Goal: Task Accomplishment & Management: Complete application form

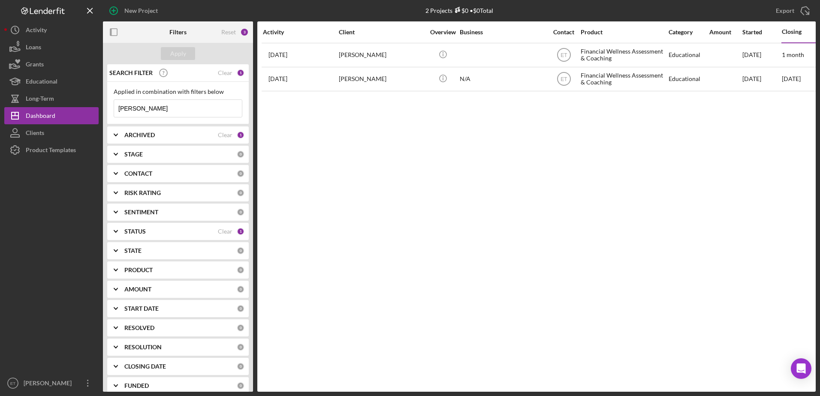
click at [158, 111] on input "[PERSON_NAME]" at bounding box center [178, 108] width 128 height 17
click at [158, 111] on input "elyse comer" at bounding box center [178, 108] width 128 height 17
type input "[PERSON_NAME]"
click at [211, 231] on div "STATUS" at bounding box center [170, 231] width 93 height 7
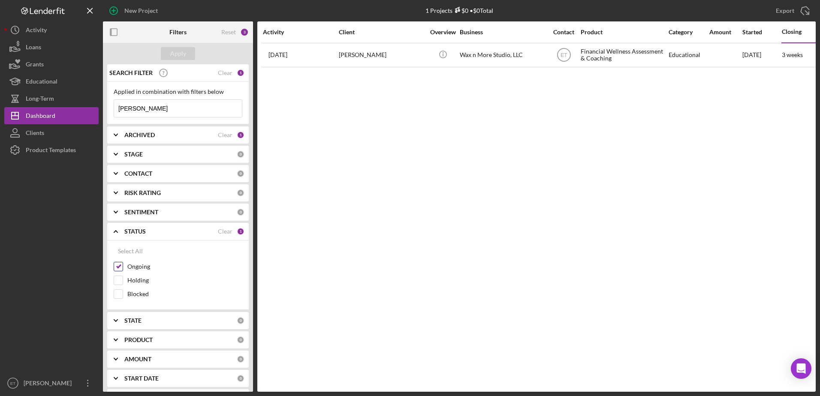
click at [119, 269] on input "Ongoing" at bounding box center [118, 266] width 9 height 9
checkbox input "false"
click at [183, 54] on div "Apply" at bounding box center [178, 53] width 16 height 13
click at [183, 138] on div "ARCHIVED" at bounding box center [170, 135] width 93 height 7
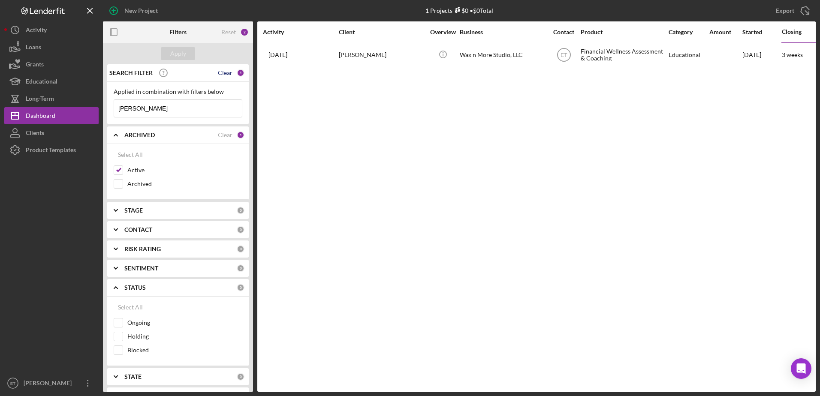
click at [223, 73] on div "Clear" at bounding box center [225, 72] width 15 height 7
click at [118, 185] on input "Archived" at bounding box center [118, 184] width 9 height 9
checkbox input "true"
click at [180, 53] on div "Apply" at bounding box center [178, 53] width 16 height 13
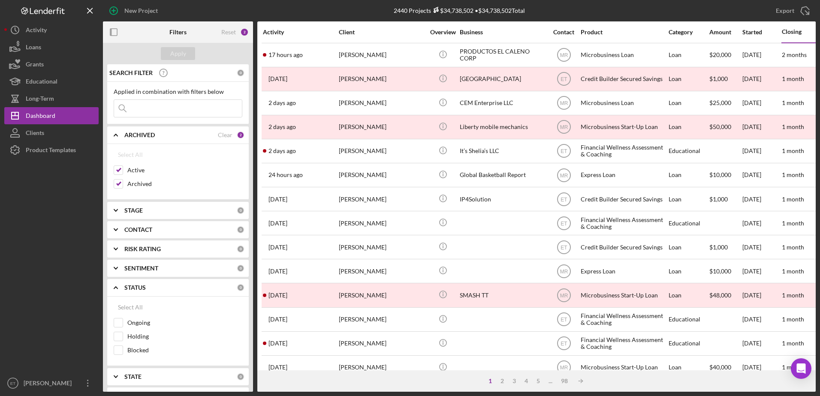
click at [158, 113] on input at bounding box center [178, 108] width 128 height 17
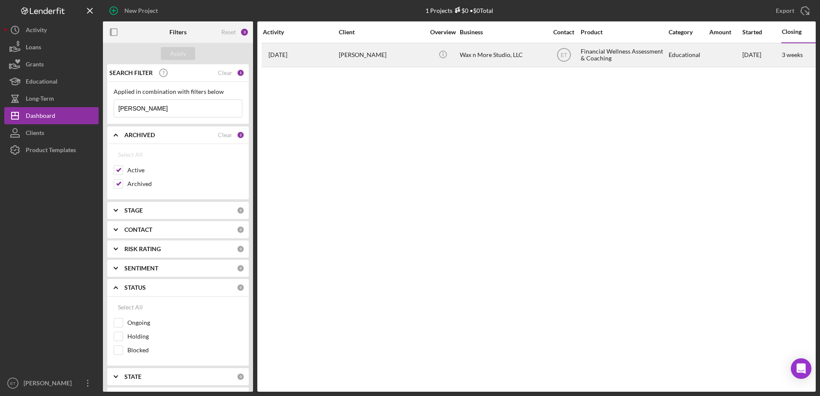
type input "[PERSON_NAME]"
click at [493, 60] on div "Wax n More Studio, LLC" at bounding box center [503, 55] width 86 height 23
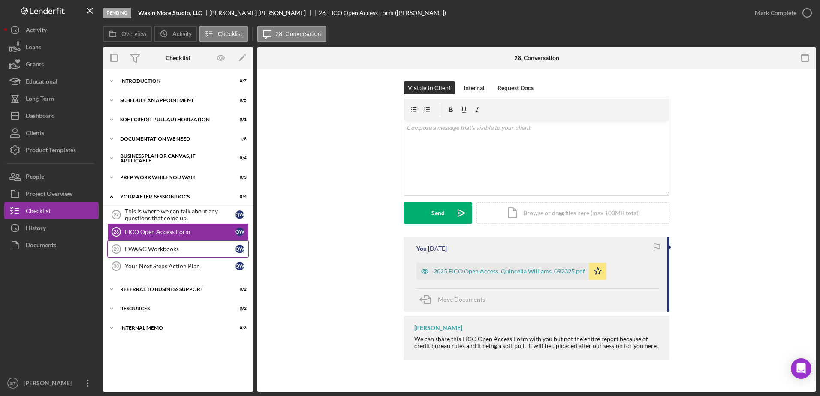
click at [172, 248] on div "FWA&C Workbooks" at bounding box center [180, 249] width 111 height 7
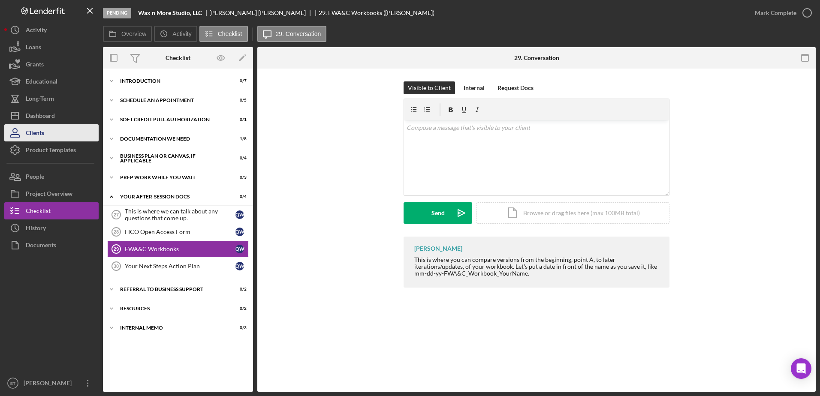
click at [41, 135] on div "Clients" at bounding box center [35, 133] width 18 height 19
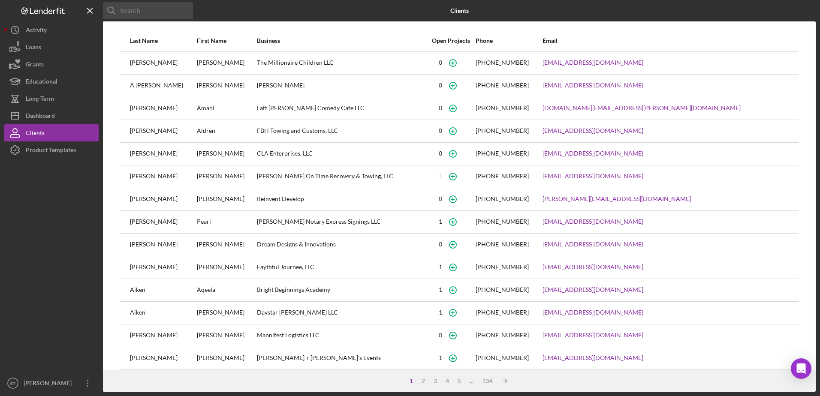
click at [153, 11] on input at bounding box center [148, 10] width 90 height 17
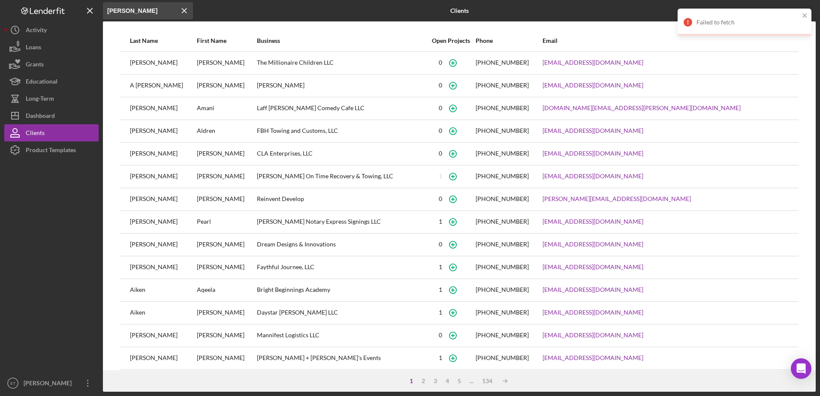
type input "[PERSON_NAME]"
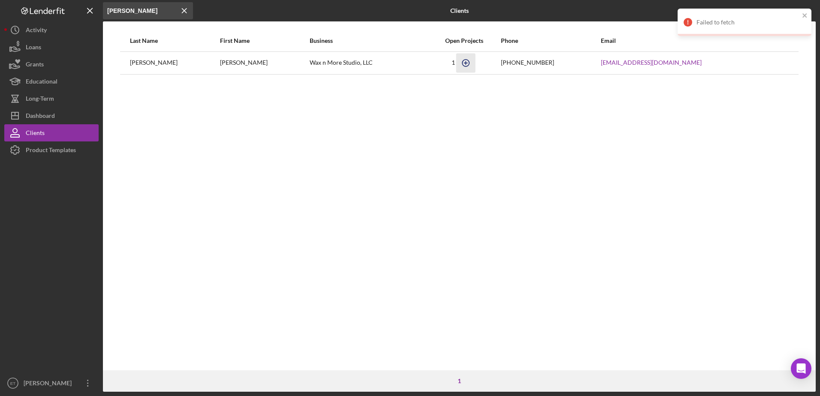
click at [464, 63] on icon "button" at bounding box center [466, 63] width 4 height 4
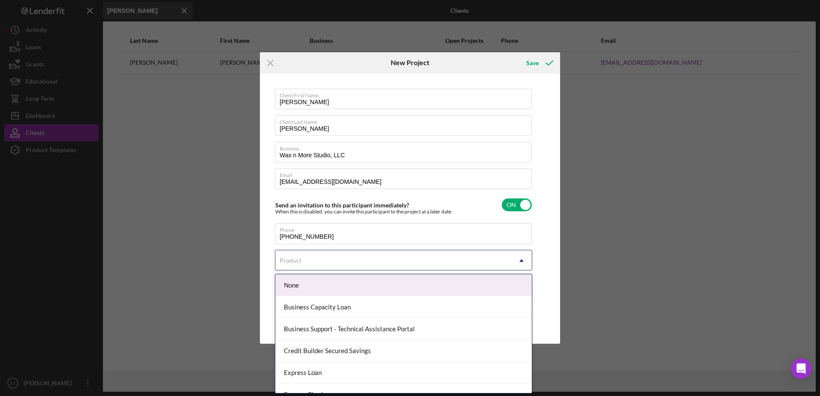
click at [361, 258] on div "Product" at bounding box center [393, 261] width 236 height 20
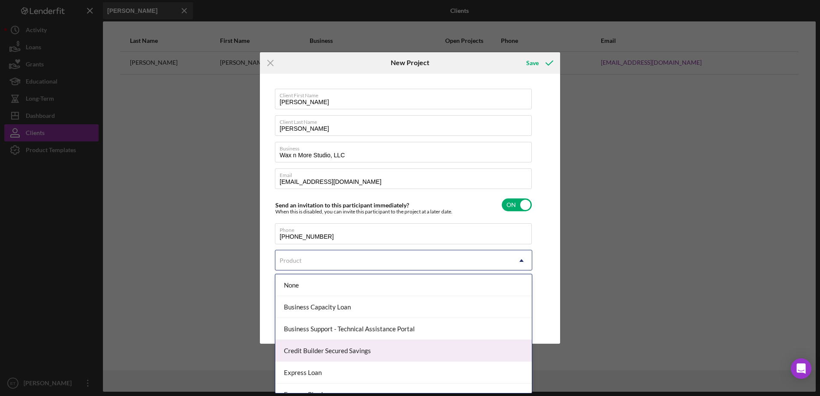
click at [359, 352] on div "Credit Builder Secured Savings" at bounding box center [403, 351] width 256 height 22
checkbox input "true"
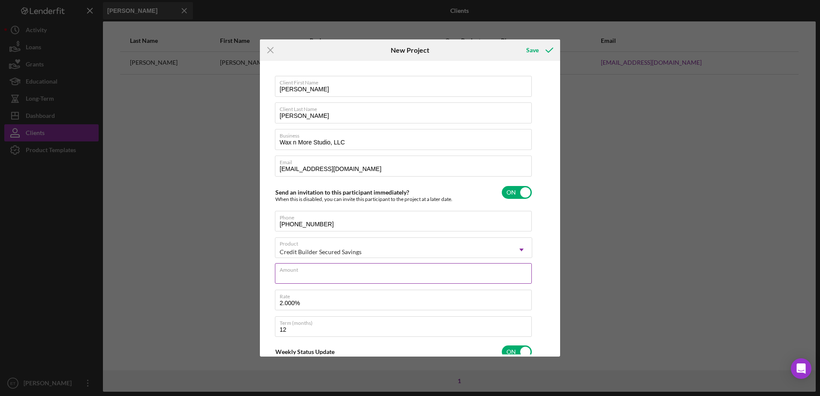
click at [328, 274] on input "Amount" at bounding box center [403, 273] width 257 height 21
type input "$1"
type textarea "Hello! This is a weekly status reminder to see the progress you've made on the …"
type input "$10"
type textarea "Hello! This is a weekly status reminder to see the progress you've made on the …"
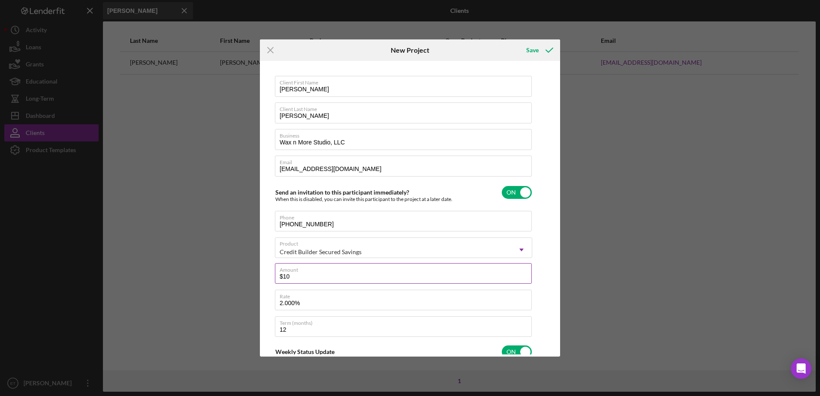
type input "$100"
type textarea "Hello! This is a weekly status reminder to see the progress you've made on the …"
type input "$1,000"
type textarea "Hello! This is a weekly status reminder to see the progress you've made on the …"
type input "$1,000"
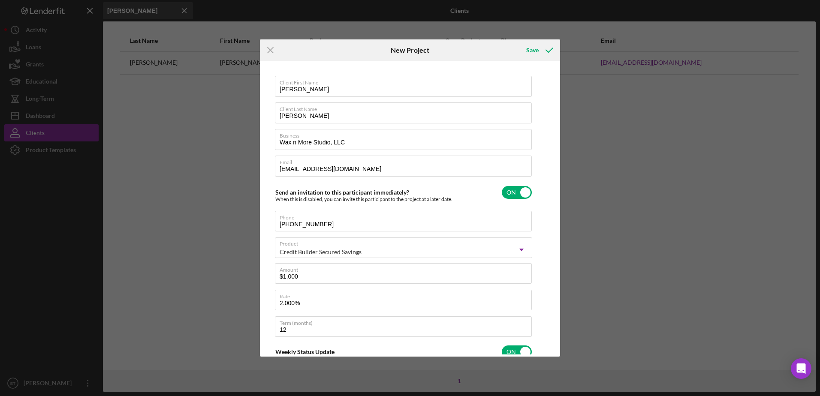
click at [544, 181] on div "Client First Name Quincella Client Last Name Williams Business Wax n More Studi…" at bounding box center [410, 208] width 296 height 291
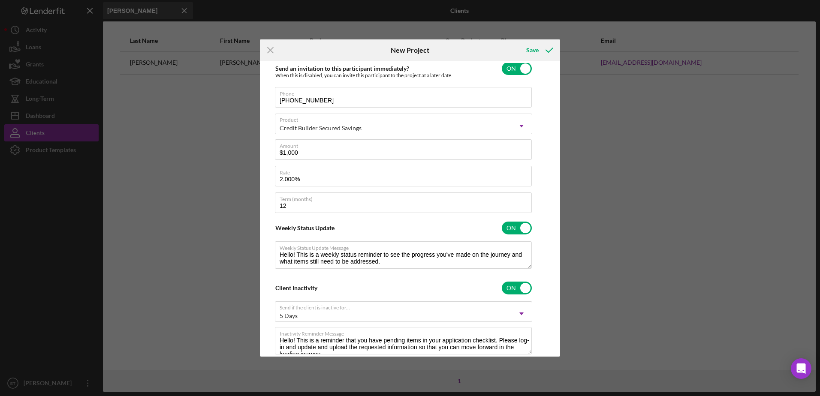
scroll to position [147, 0]
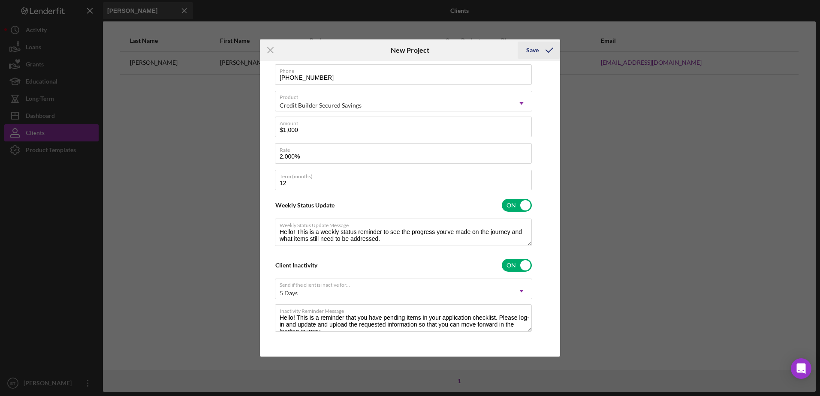
click at [534, 51] on div "Save" at bounding box center [532, 50] width 12 height 17
type textarea "Hello! This is a weekly status reminder to see the progress you've made on the …"
checkbox input "false"
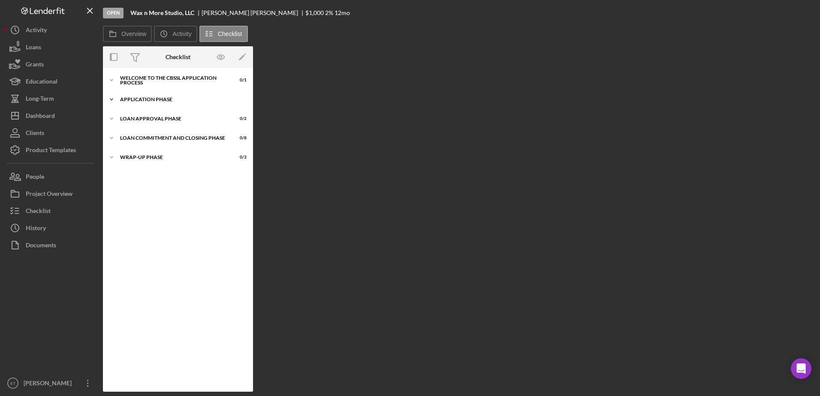
click at [154, 99] on div "Application Phase" at bounding box center [181, 99] width 122 height 5
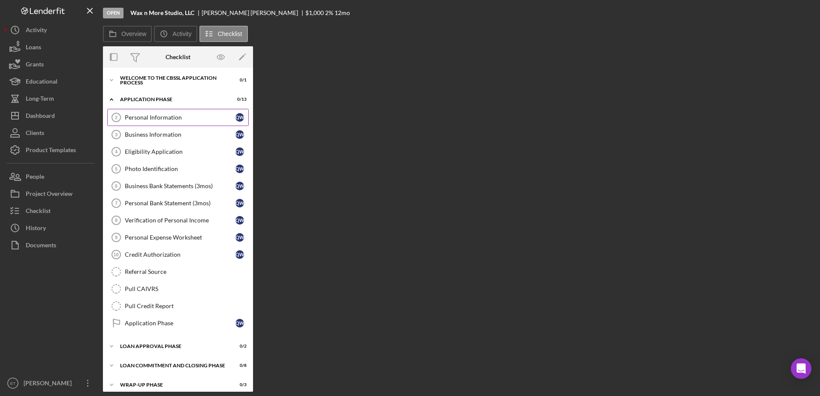
click at [145, 118] on div "Personal Information" at bounding box center [180, 117] width 111 height 7
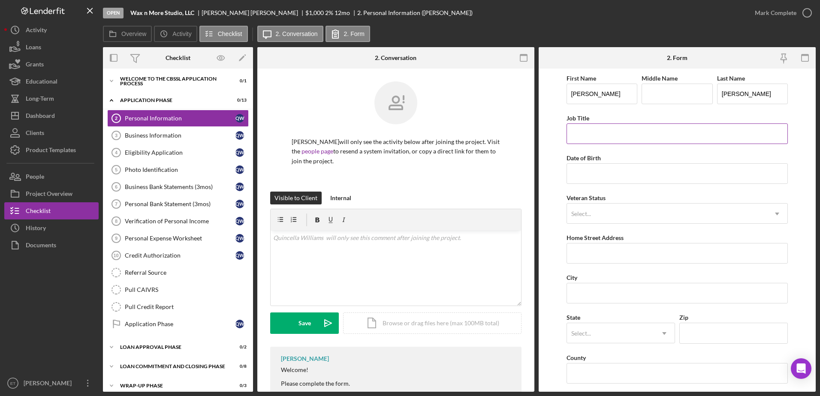
click at [602, 136] on input "Job Title" at bounding box center [677, 133] width 222 height 21
click at [151, 119] on div "Personal Information" at bounding box center [180, 118] width 111 height 7
click at [150, 134] on div "Business Information" at bounding box center [180, 135] width 111 height 7
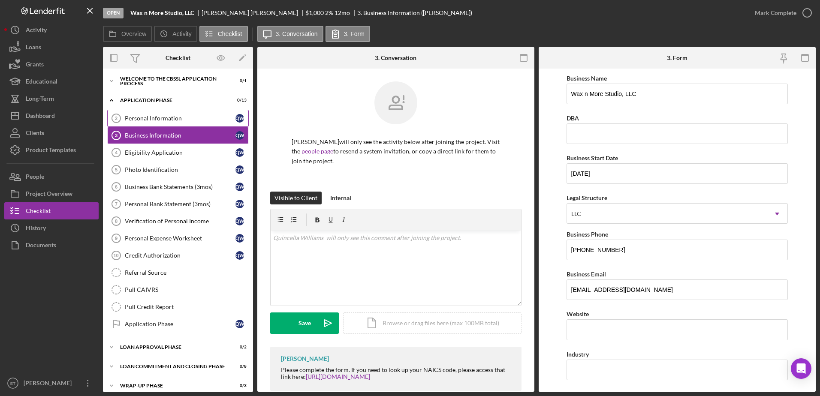
click at [138, 121] on div "Personal Information" at bounding box center [180, 118] width 111 height 7
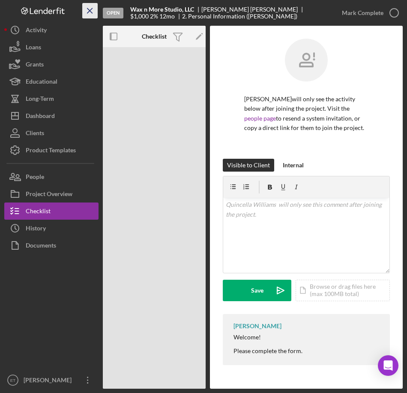
click at [87, 9] on icon "Icon/Menu Close" at bounding box center [90, 10] width 19 height 19
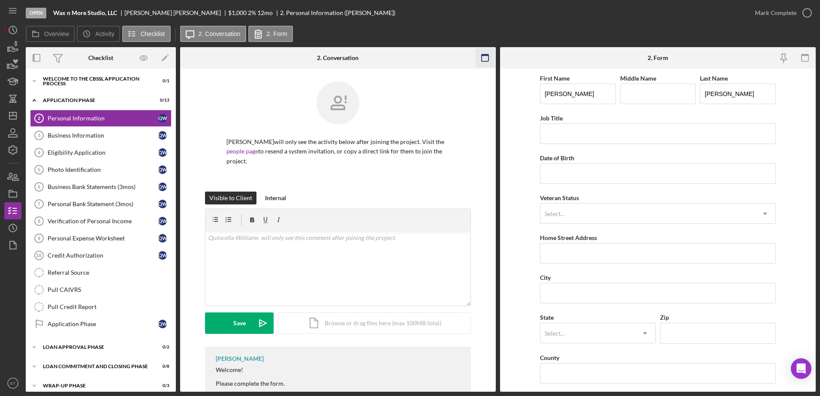
click at [486, 58] on icon "button" at bounding box center [484, 57] width 19 height 19
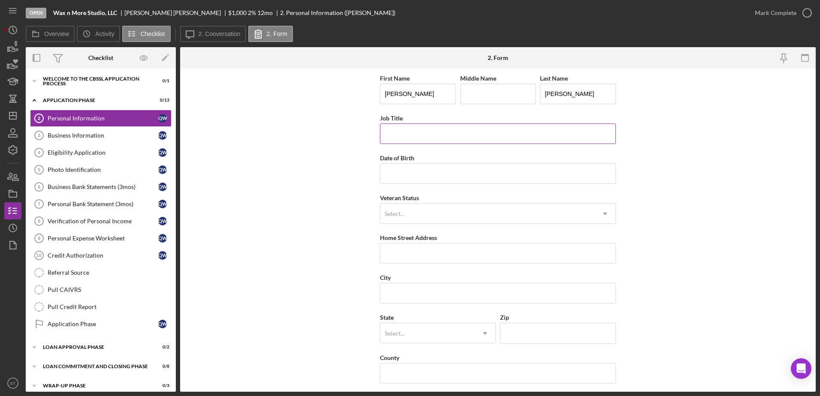
click at [382, 137] on input "Job Title" at bounding box center [498, 133] width 236 height 21
type input "Owner/Operator"
click at [396, 175] on input "Date of Birth" at bounding box center [498, 173] width 236 height 21
paste input "[DATE]"
type input "[DATE]"
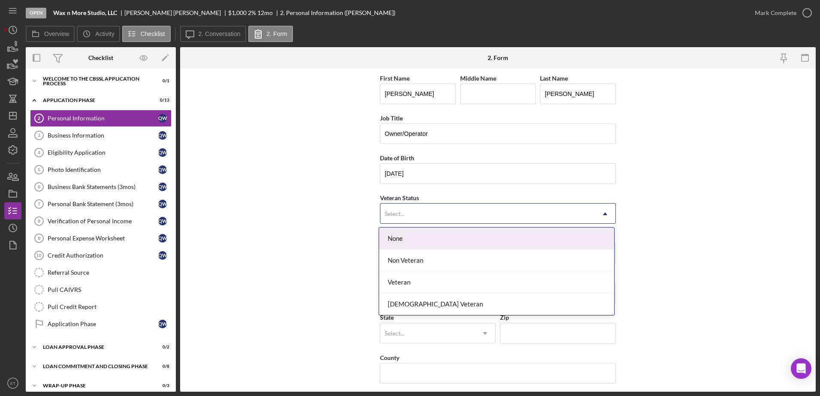
click at [399, 217] on div "Select..." at bounding box center [395, 213] width 20 height 7
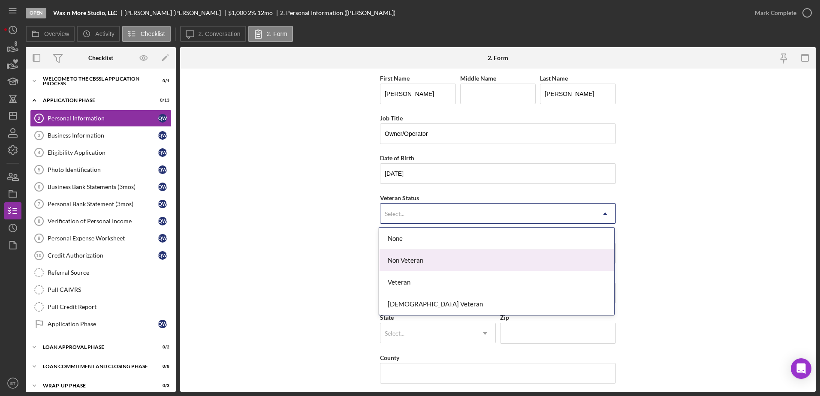
click at [400, 260] on div "Non Veteran" at bounding box center [496, 260] width 235 height 22
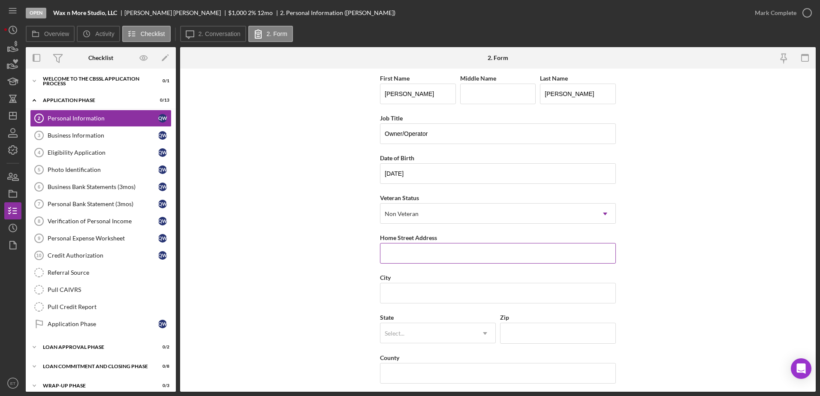
click at [395, 255] on input "Home Street Address" at bounding box center [498, 253] width 236 height 21
paste input "2007 [PERSON_NAME] Ave"
type input "2007 [PERSON_NAME] Ave"
click at [397, 292] on input "City" at bounding box center [498, 293] width 236 height 21
type input "[PERSON_NAME]"
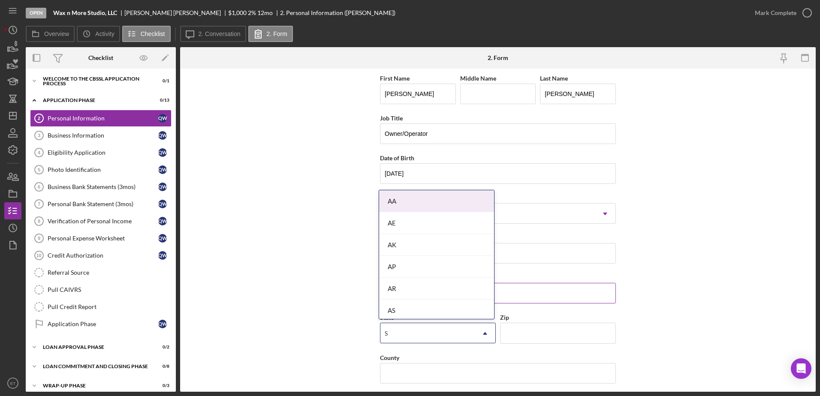
type input "SC"
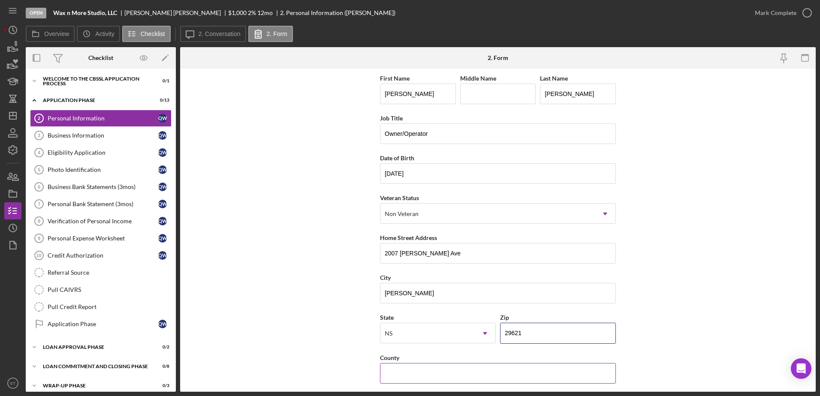
type input "29621"
click at [415, 369] on input "County" at bounding box center [498, 373] width 236 height 21
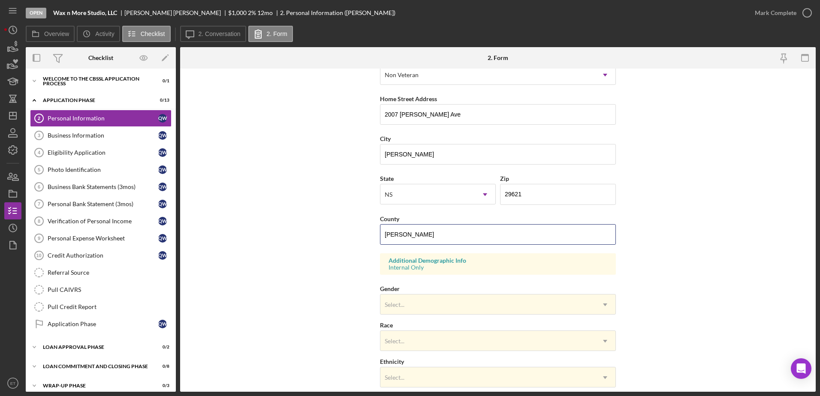
scroll to position [139, 0]
type input "[PERSON_NAME]"
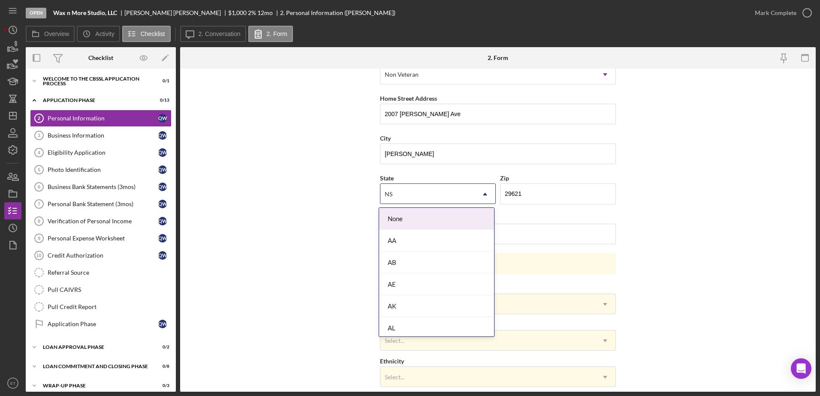
click at [481, 196] on icon "Icon/Dropdown Arrow" at bounding box center [485, 194] width 21 height 21
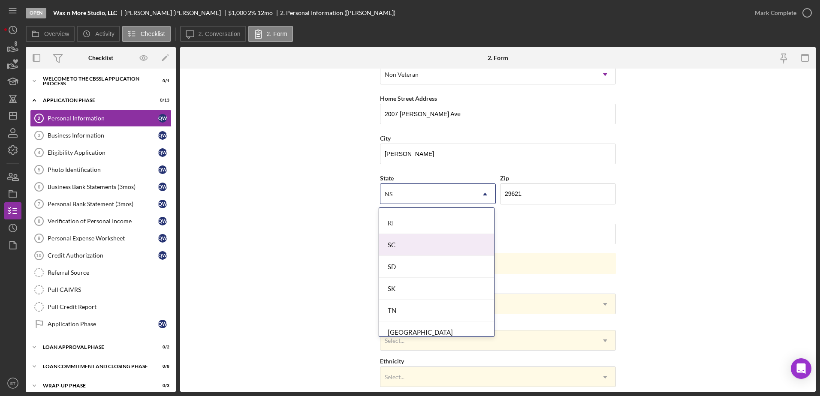
click at [403, 246] on div "SC" at bounding box center [436, 245] width 115 height 22
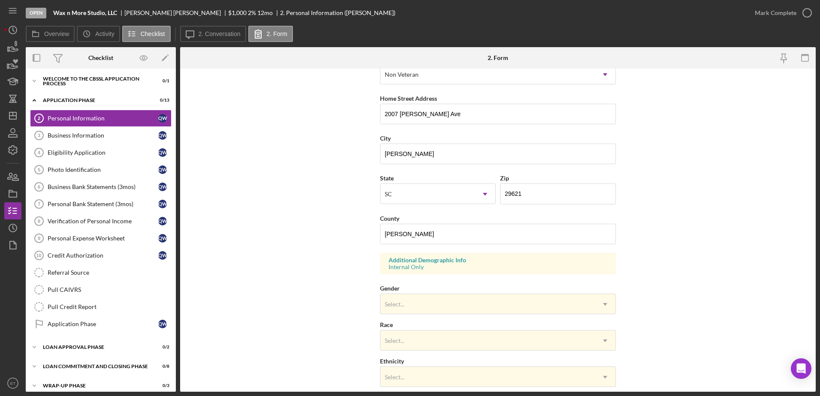
click at [332, 254] on form "First Name [PERSON_NAME] Middle Name Last Name [PERSON_NAME] Job Title Owner/Op…" at bounding box center [497, 230] width 635 height 323
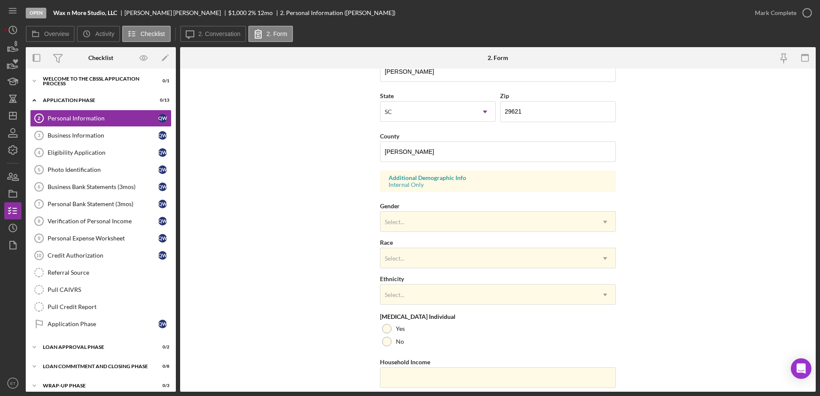
scroll to position [222, 0]
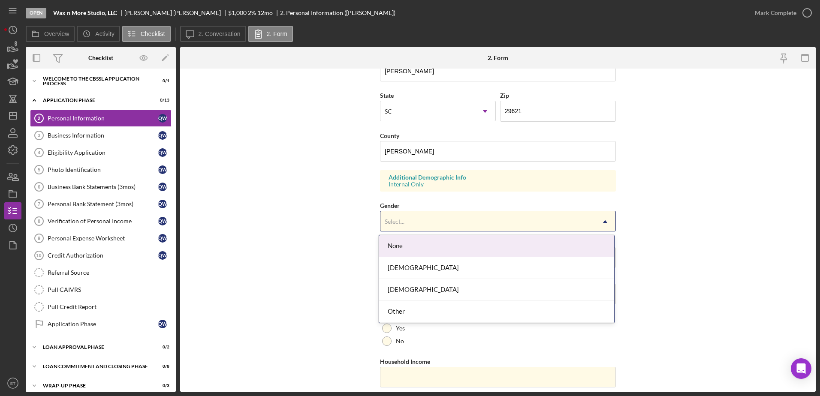
click at [460, 222] on div "Select..." at bounding box center [487, 222] width 214 height 20
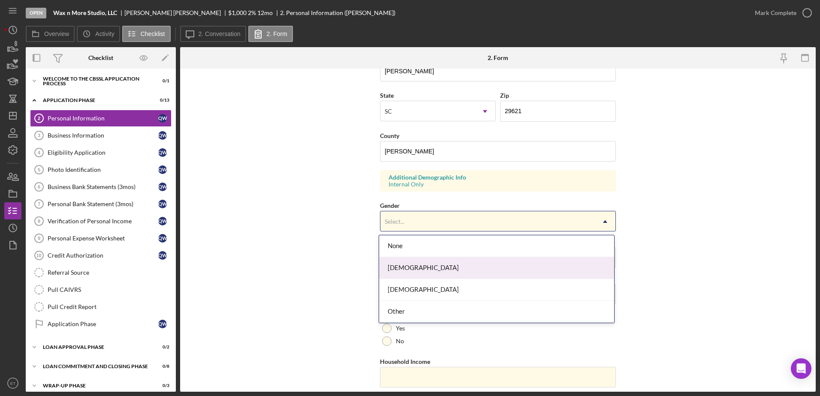
click at [447, 269] on div "Female" at bounding box center [496, 268] width 235 height 22
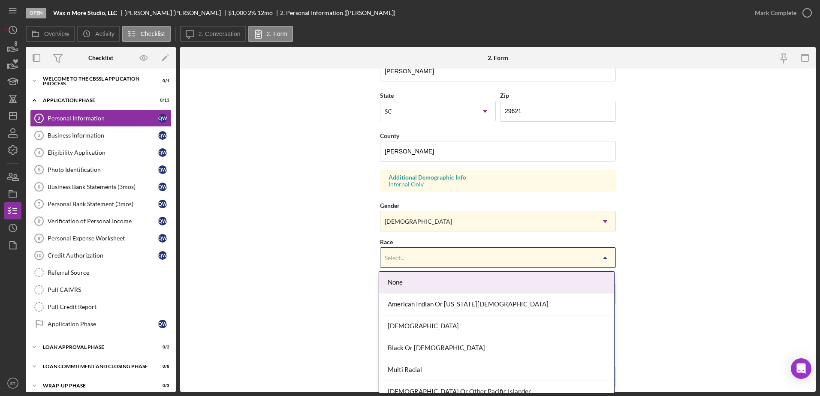
click at [418, 259] on div "Select..." at bounding box center [487, 258] width 214 height 20
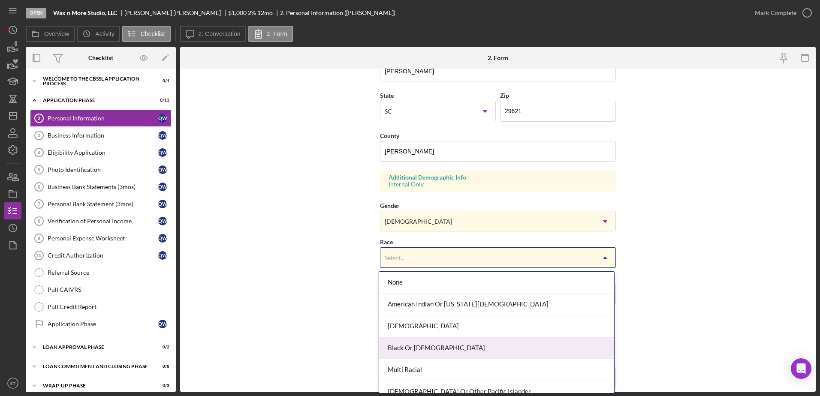
click at [419, 351] on div "Black Or African American" at bounding box center [496, 348] width 235 height 22
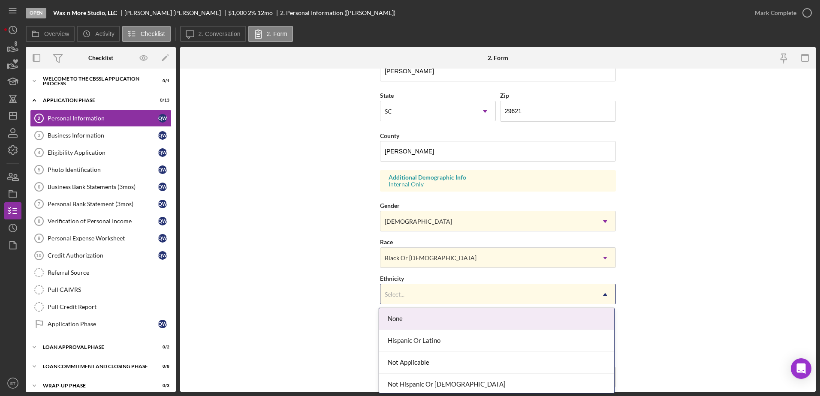
click at [424, 297] on div "Select..." at bounding box center [487, 295] width 214 height 20
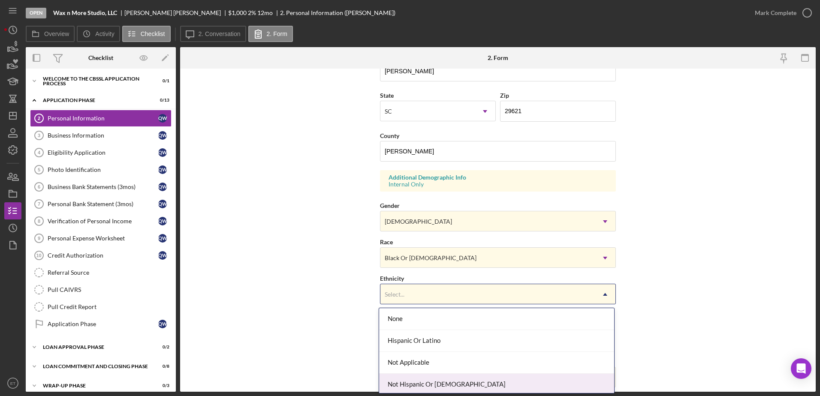
click at [443, 381] on div "Not Hispanic Or Latino" at bounding box center [496, 385] width 235 height 22
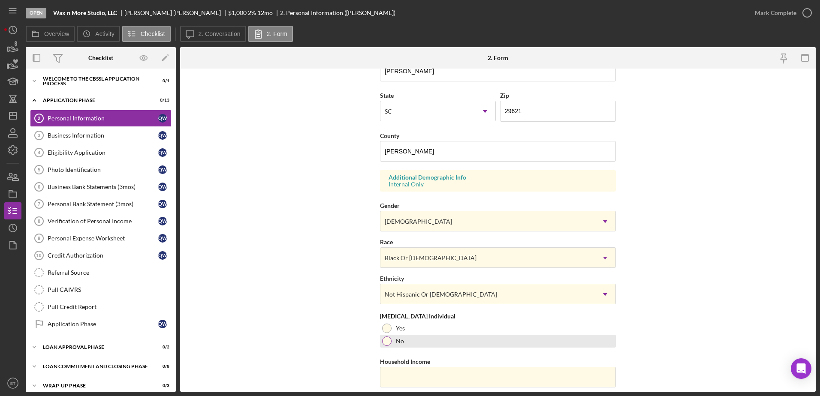
click at [385, 342] on div at bounding box center [386, 341] width 9 height 9
click at [275, 209] on form "First Name Quincella Middle Name Last Name Williams Job Title Owner/Operator Da…" at bounding box center [497, 230] width 635 height 323
click at [436, 376] on input "Household Income" at bounding box center [498, 377] width 236 height 21
type input "$57,600"
click at [287, 319] on form "First Name Quincella Middle Name Last Name Williams Job Title Owner/Operator Da…" at bounding box center [497, 230] width 635 height 323
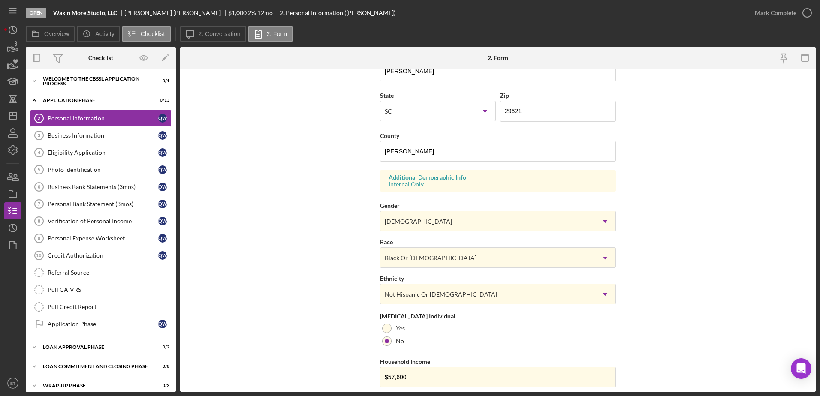
scroll to position [249, 0]
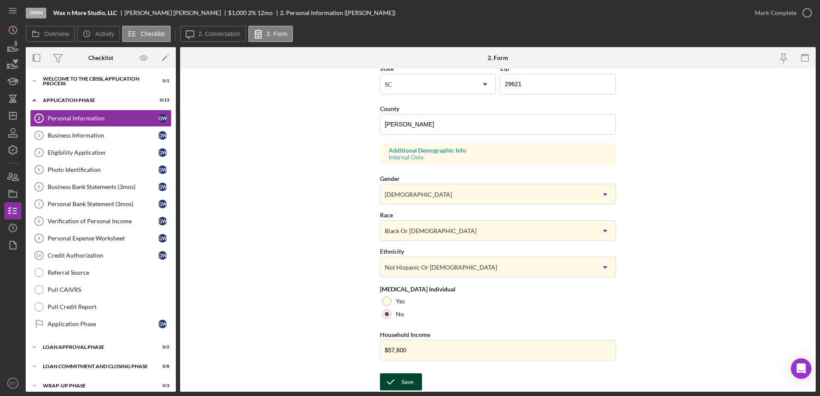
click at [405, 384] on div "Save" at bounding box center [407, 381] width 12 height 17
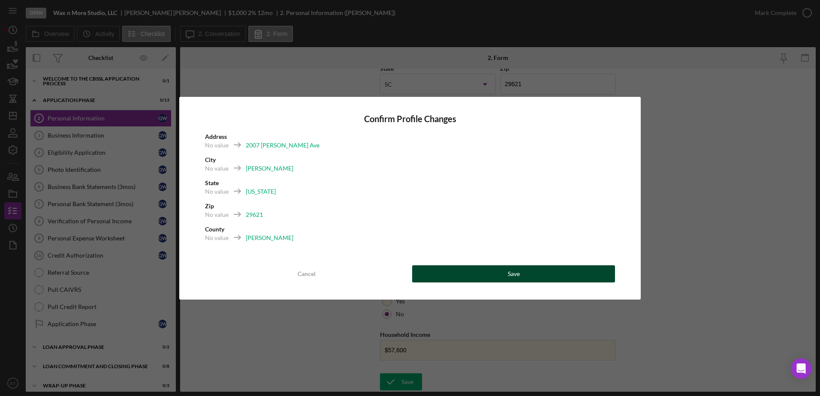
click at [534, 271] on button "Save" at bounding box center [513, 273] width 203 height 17
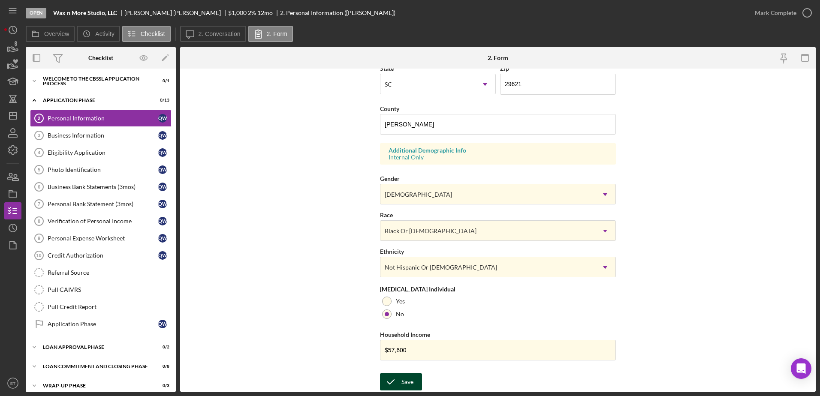
click at [403, 387] on div "Save" at bounding box center [407, 381] width 12 height 17
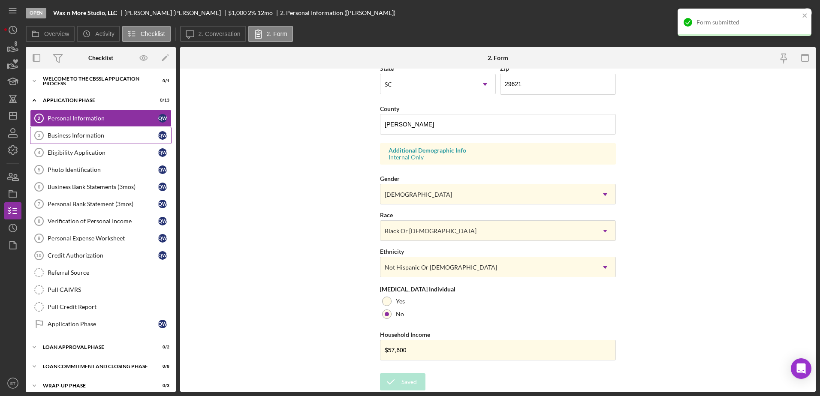
click at [65, 133] on div "Business Information" at bounding box center [103, 135] width 111 height 7
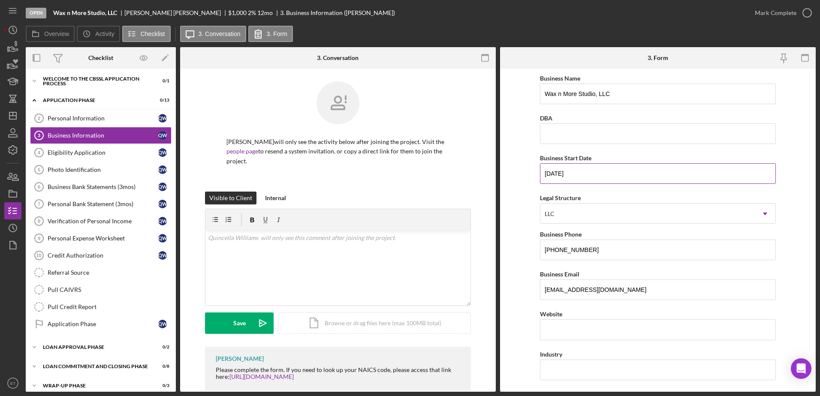
click at [591, 173] on input "[DATE]" at bounding box center [658, 173] width 236 height 21
click at [583, 327] on input "Website" at bounding box center [658, 329] width 236 height 21
click at [74, 154] on div "Eligibility Application" at bounding box center [103, 152] width 111 height 7
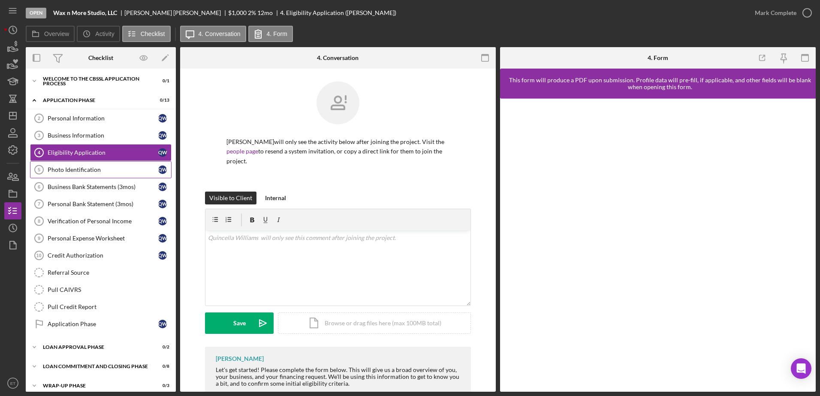
click at [78, 174] on link "Photo Identification 5 Photo Identification Q W" at bounding box center [100, 169] width 141 height 17
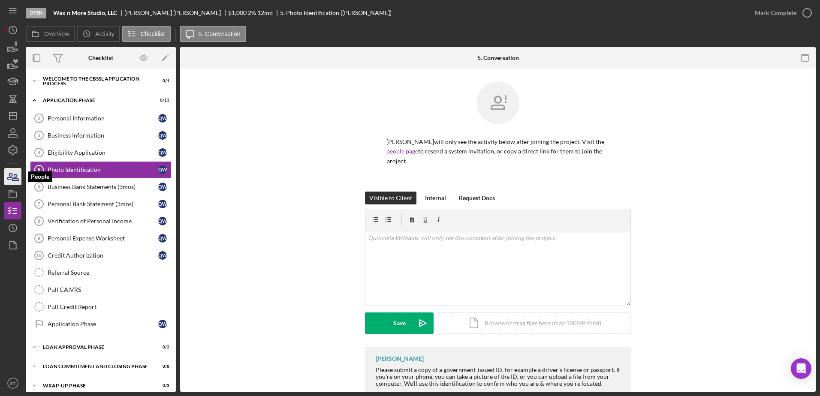
click at [12, 175] on icon "button" at bounding box center [10, 176] width 5 height 6
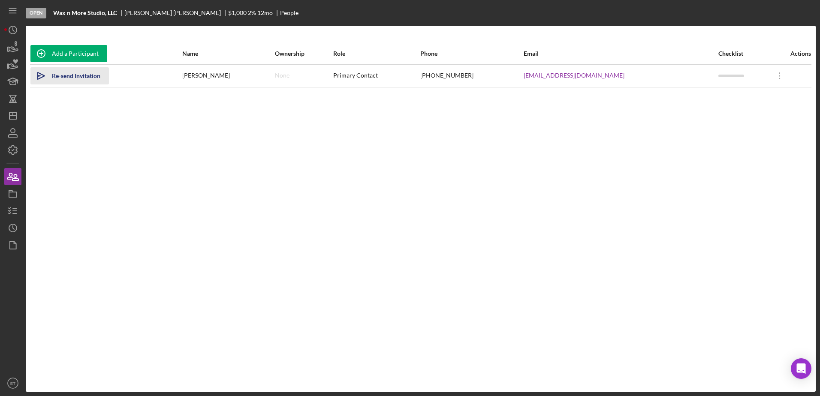
click at [41, 75] on icon "Icon/icon-invite-send" at bounding box center [40, 75] width 21 height 21
click at [14, 212] on icon "button" at bounding box center [12, 210] width 21 height 21
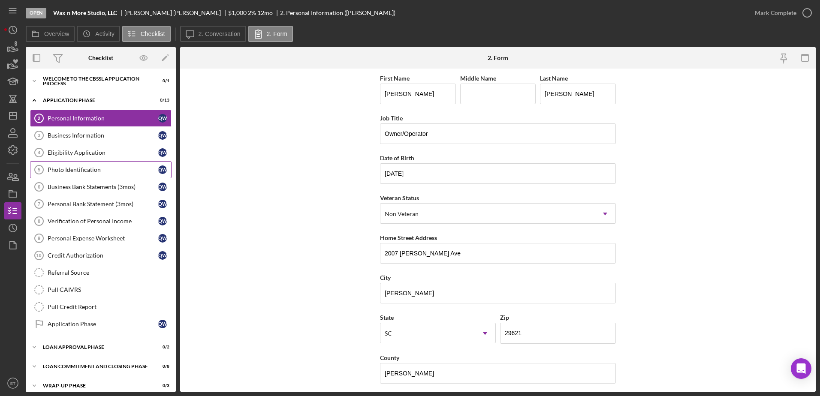
click at [74, 171] on div "Photo Identification" at bounding box center [103, 169] width 111 height 7
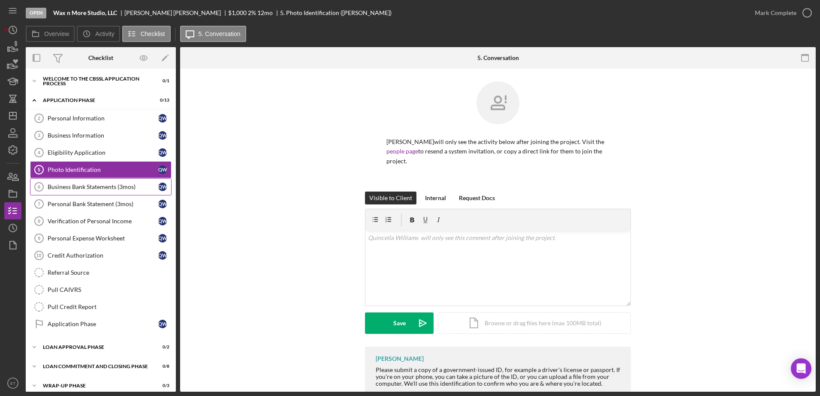
click at [87, 189] on div "Business Bank Statements (3mos)" at bounding box center [103, 186] width 111 height 7
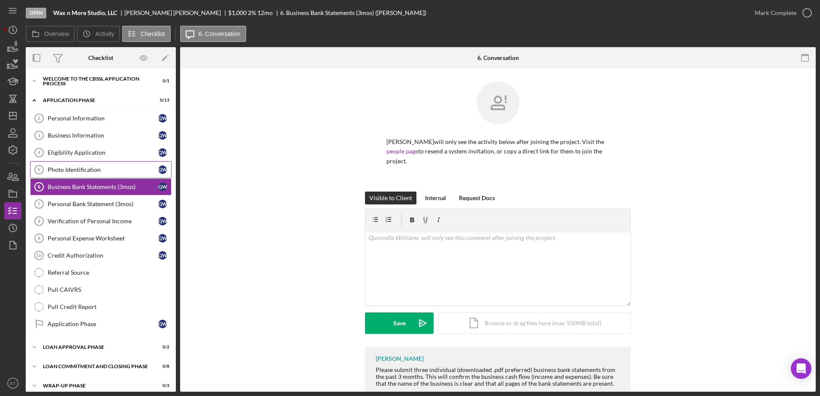
click at [69, 168] on div "Photo Identification" at bounding box center [103, 169] width 111 height 7
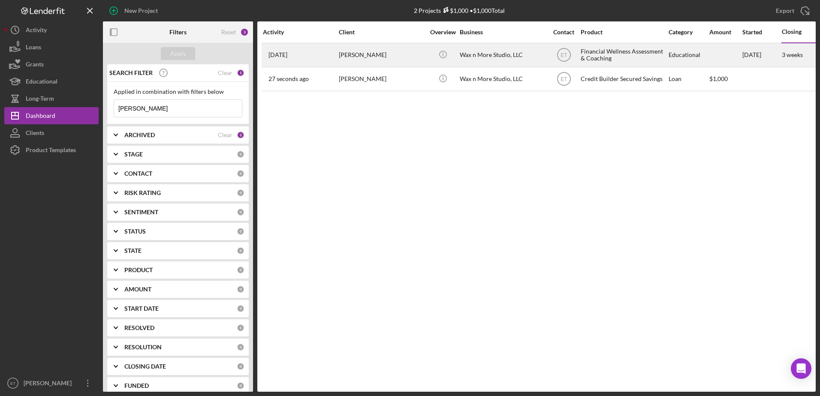
click at [412, 53] on div "[PERSON_NAME]" at bounding box center [382, 55] width 86 height 23
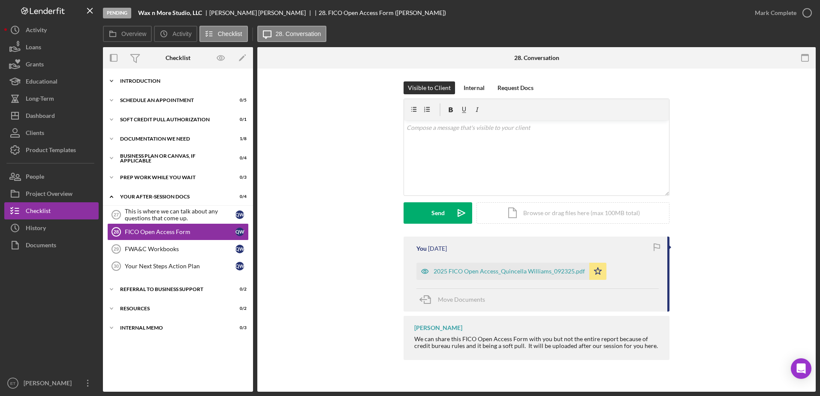
click at [146, 80] on div "Introduction" at bounding box center [181, 80] width 122 height 5
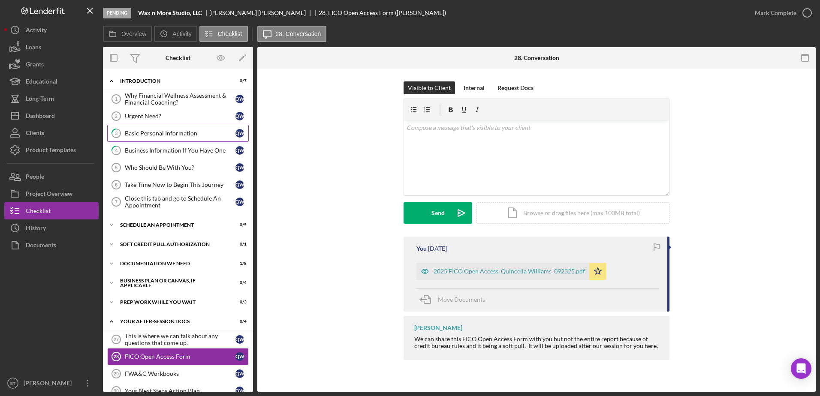
click at [151, 140] on link "3 Basic Personal Information Q W" at bounding box center [177, 133] width 141 height 17
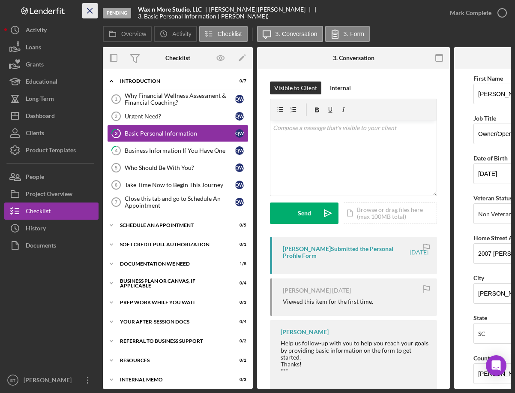
click at [89, 9] on icon "Icon/Menu Close" at bounding box center [90, 10] width 19 height 19
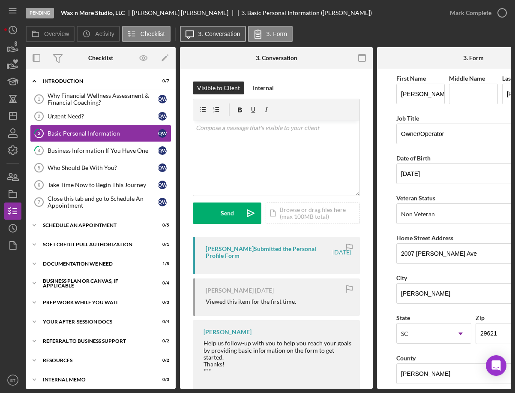
click at [224, 34] on label "3. Conversation" at bounding box center [219, 33] width 42 height 7
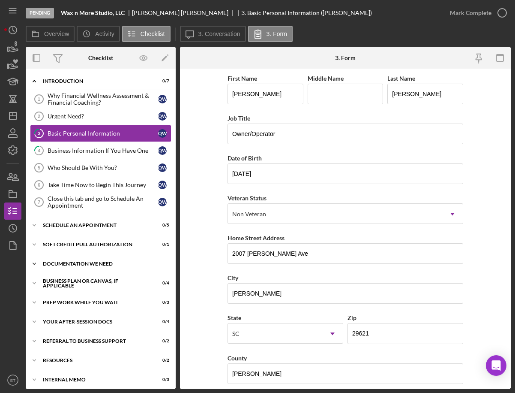
click at [66, 264] on div "Documentation We Need" at bounding box center [104, 263] width 122 height 5
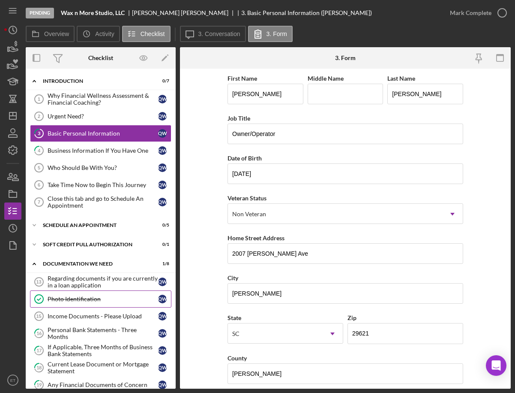
click at [69, 304] on link "Photo Identification Photo Identification Q W" at bounding box center [100, 298] width 141 height 17
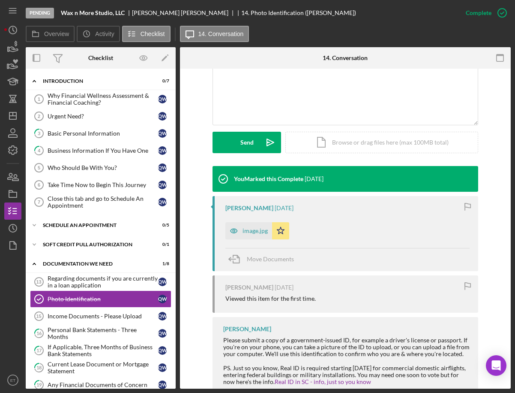
scroll to position [191, 0]
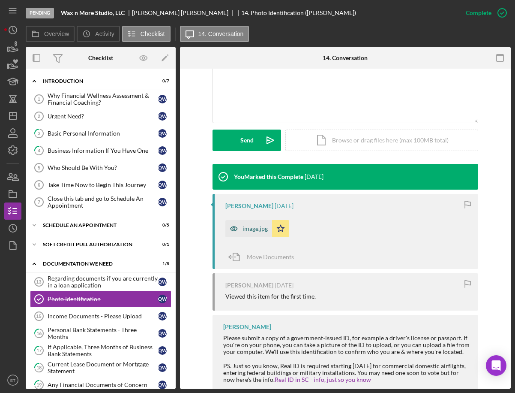
click at [230, 231] on icon "button" at bounding box center [233, 228] width 17 height 17
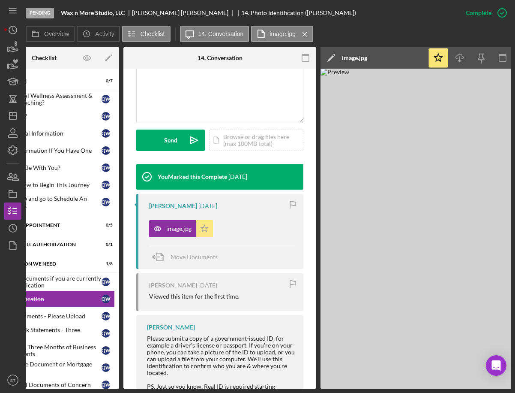
scroll to position [0, 0]
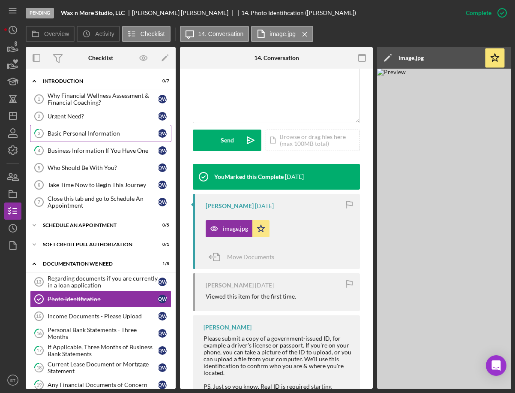
click at [75, 134] on div "Basic Personal Information" at bounding box center [103, 133] width 111 height 7
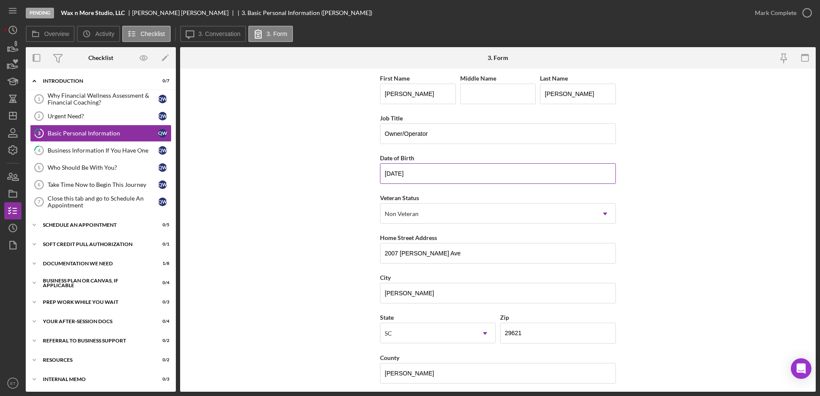
click at [399, 174] on input "[DATE]" at bounding box center [498, 173] width 236 height 21
click at [396, 258] on input "2007 [PERSON_NAME] Ave" at bounding box center [498, 253] width 236 height 21
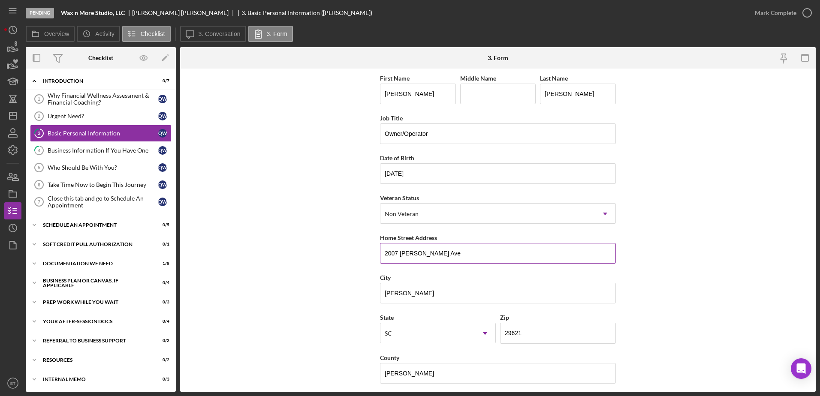
click at [396, 258] on input "2007 [PERSON_NAME] Ave" at bounding box center [498, 253] width 236 height 21
click at [287, 248] on form "First Name [PERSON_NAME] Middle Name Last Name [PERSON_NAME] Job Title Owner/Op…" at bounding box center [497, 230] width 635 height 323
click at [73, 154] on div "Business Information If You Have One" at bounding box center [103, 150] width 111 height 7
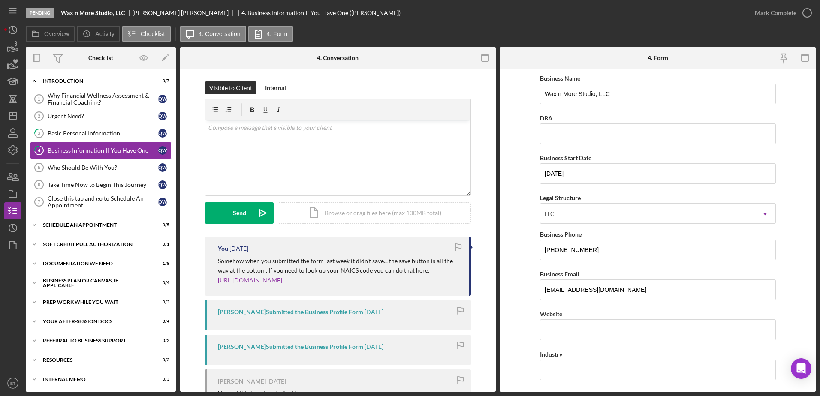
click at [482, 234] on div "Visible to Client Internal v Color teal Color pink Remove color Add row above A…" at bounding box center [338, 278] width 316 height 418
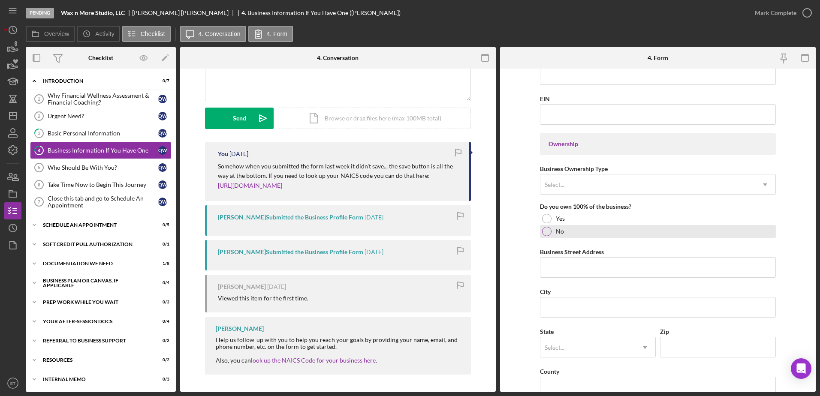
scroll to position [336, 0]
click at [641, 184] on div "Select..." at bounding box center [647, 184] width 214 height 20
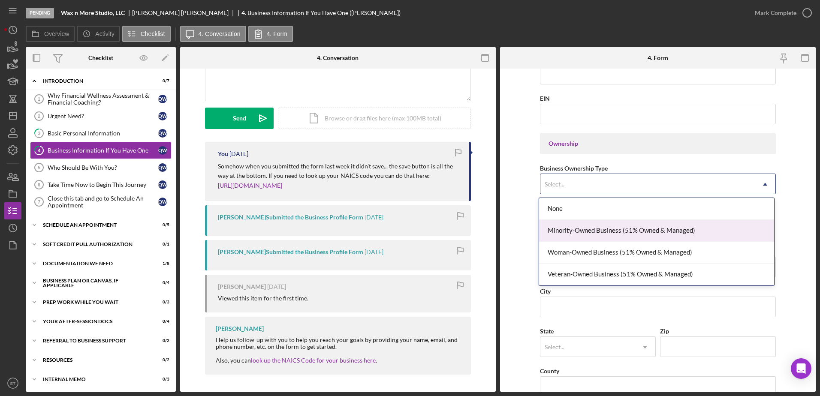
click at [604, 234] on div "Minority-Owned Business (51% Owned & Managed)" at bounding box center [656, 231] width 235 height 22
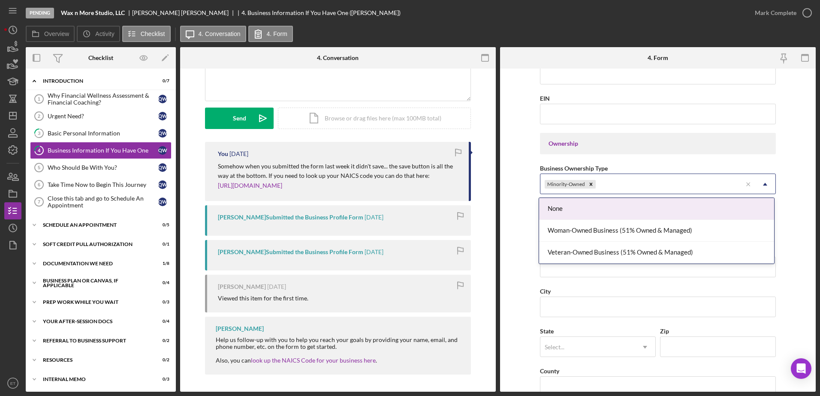
click at [689, 187] on div "Minority-Owned" at bounding box center [640, 184] width 201 height 20
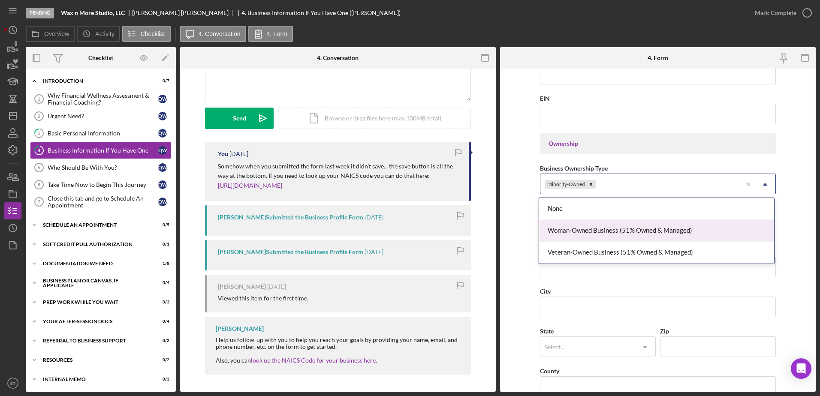
click at [570, 231] on div "Woman-Owned Business (51% Owned & Managed)" at bounding box center [656, 231] width 235 height 22
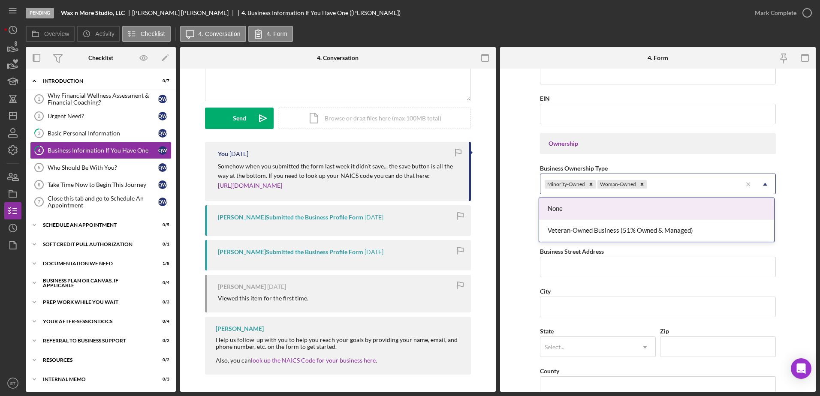
click at [686, 184] on div "Minority-Owned Woman-Owned" at bounding box center [640, 184] width 201 height 20
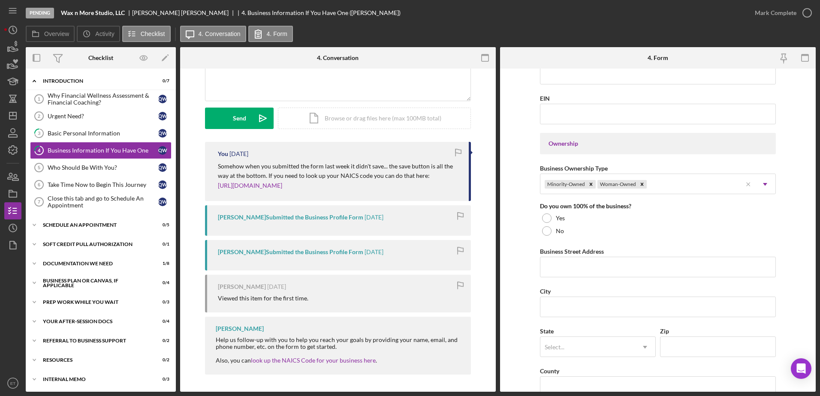
click at [510, 222] on form "Business Name Wax n More Studio, LLC DBA Business Start Date [DATE] Legal Struc…" at bounding box center [658, 230] width 316 height 323
click at [546, 219] on div at bounding box center [546, 217] width 9 height 9
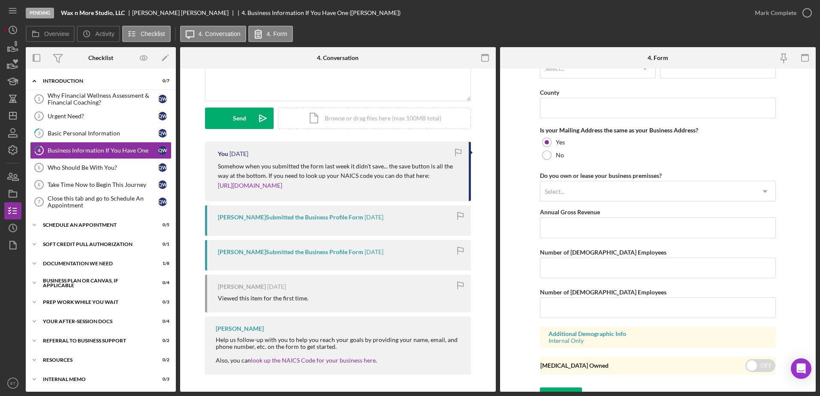
scroll to position [628, 0]
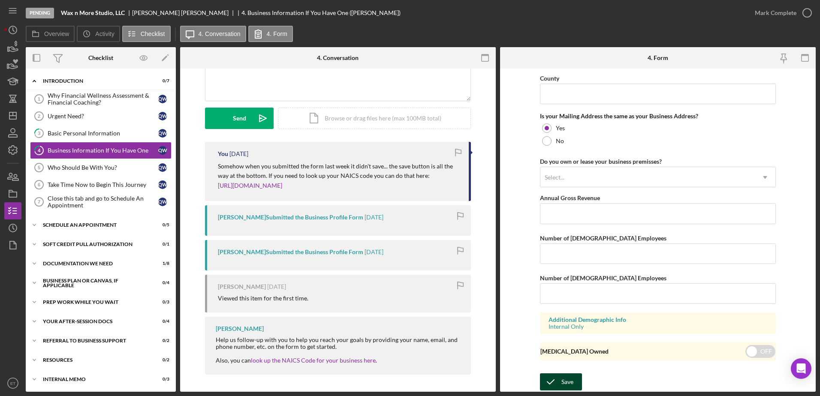
click at [571, 384] on div "Save" at bounding box center [567, 381] width 12 height 17
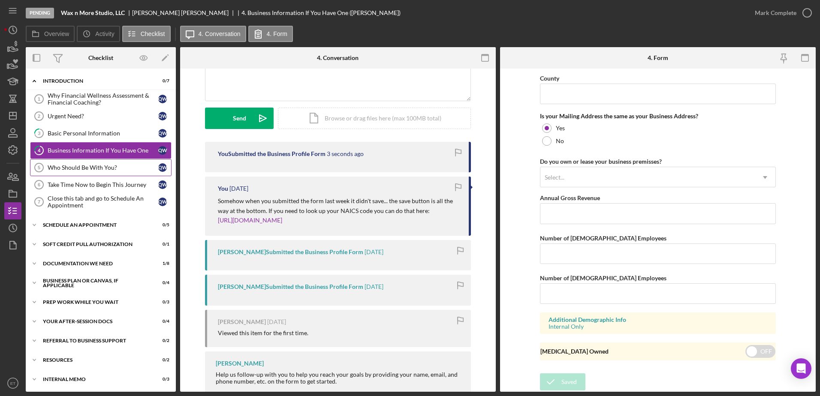
click at [80, 168] on div "Who Should Be With You?" at bounding box center [103, 167] width 111 height 7
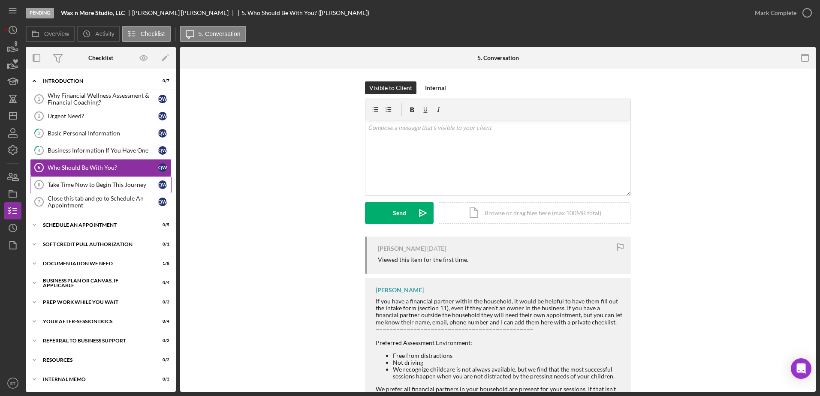
click at [73, 184] on div "Take Time Now to Begin This Journey" at bounding box center [103, 184] width 111 height 7
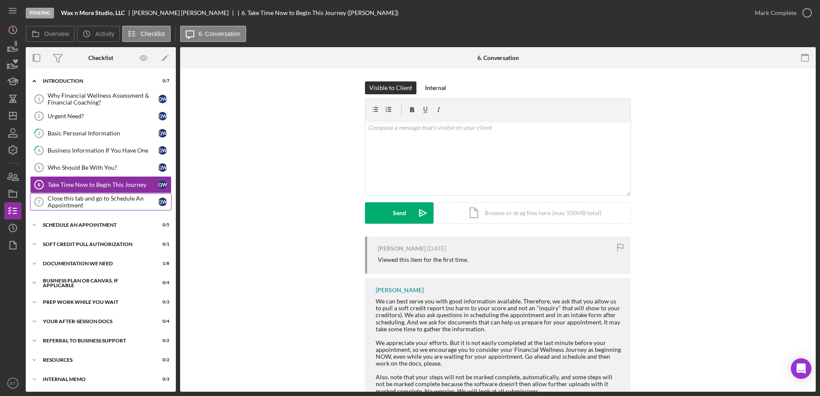
click at [77, 198] on div "Close this tab and go to Schedule An Appointment" at bounding box center [103, 202] width 111 height 14
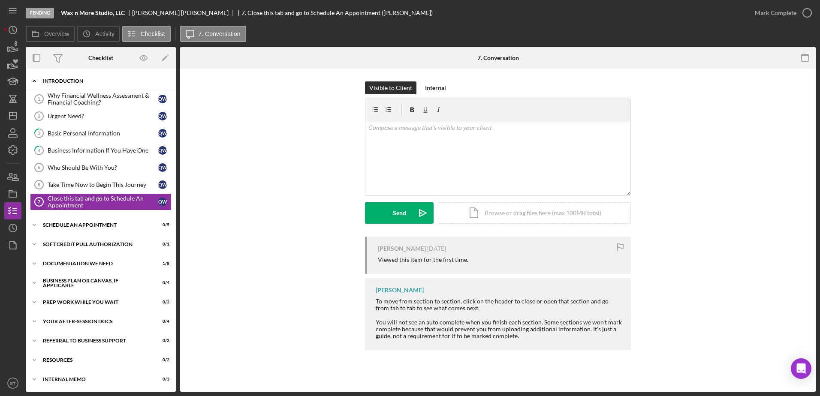
click at [61, 81] on div "Introduction" at bounding box center [104, 80] width 122 height 5
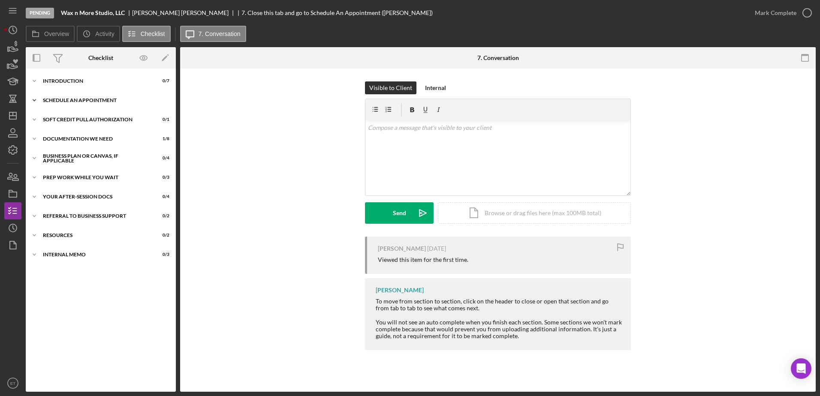
click at [68, 102] on div "Schedule An Appointment" at bounding box center [104, 100] width 122 height 5
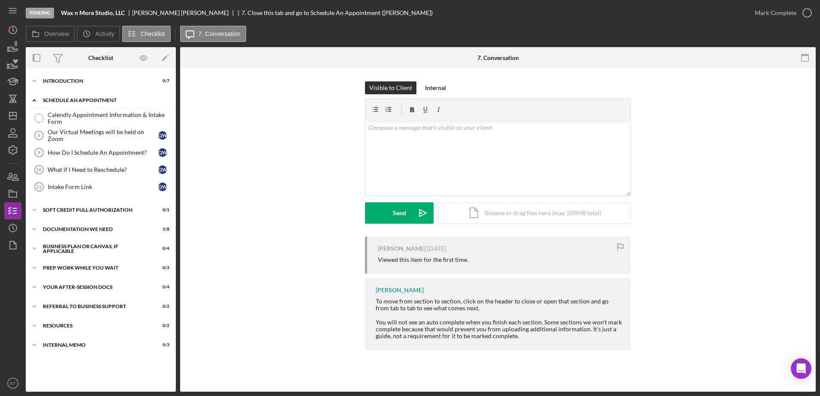
click at [65, 99] on div "Schedule An Appointment" at bounding box center [104, 100] width 122 height 5
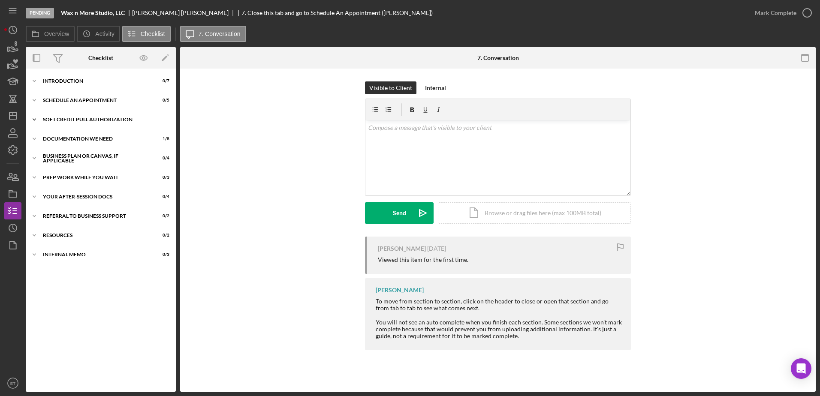
click at [65, 122] on div "Soft Credit Pull Authorization" at bounding box center [104, 119] width 122 height 5
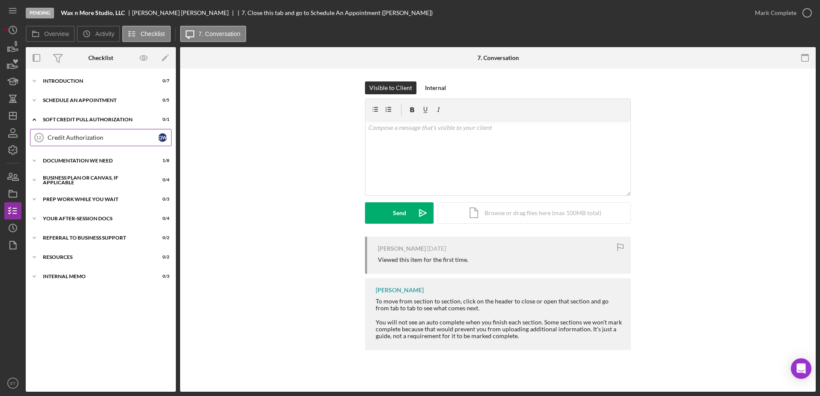
click at [69, 141] on link "Credit Authorization 12 Credit Authorization Q W" at bounding box center [100, 137] width 141 height 17
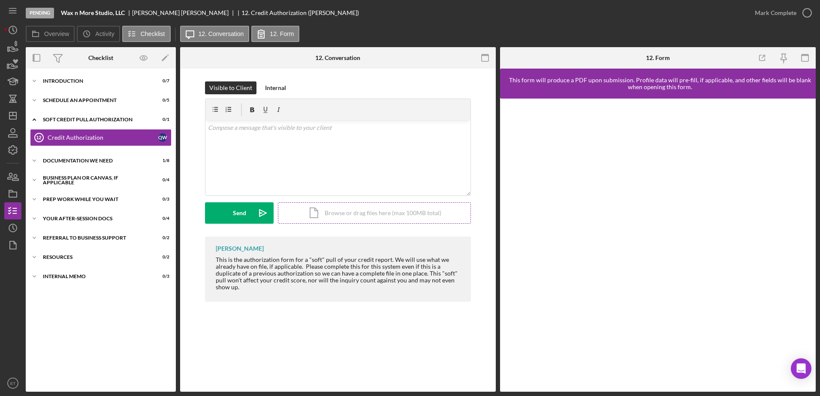
click at [355, 211] on div "Icon/Document Browse or drag files here (max 100MB total) Tap to choose files o…" at bounding box center [374, 212] width 193 height 21
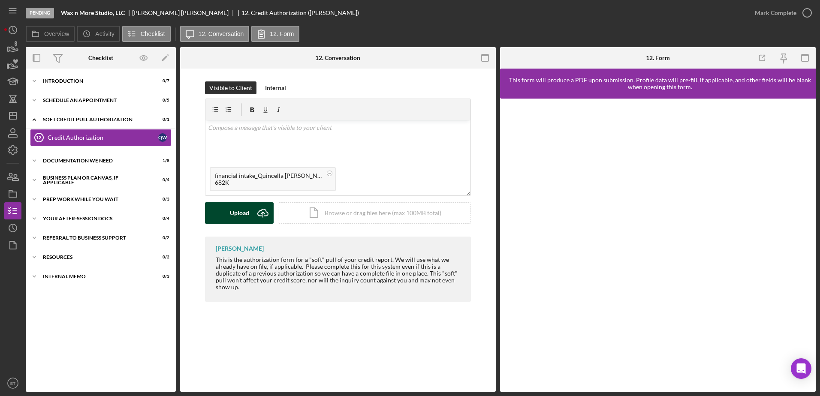
click at [234, 215] on div "Upload" at bounding box center [239, 212] width 19 height 21
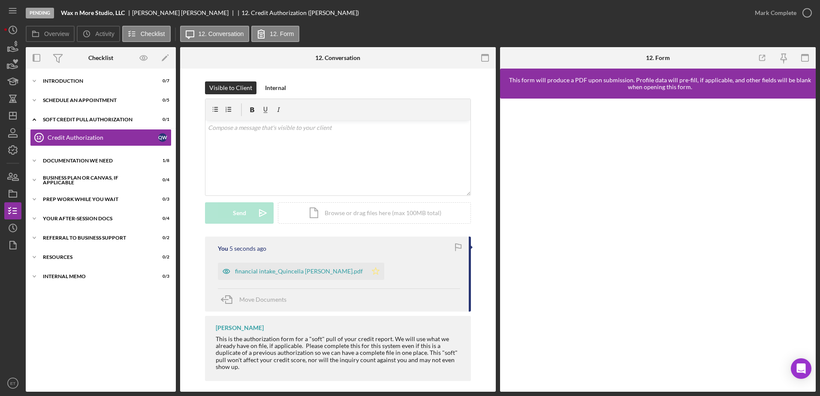
click at [367, 271] on icon "Icon/Star" at bounding box center [375, 271] width 17 height 17
click at [808, 12] on icon "button" at bounding box center [806, 12] width 21 height 21
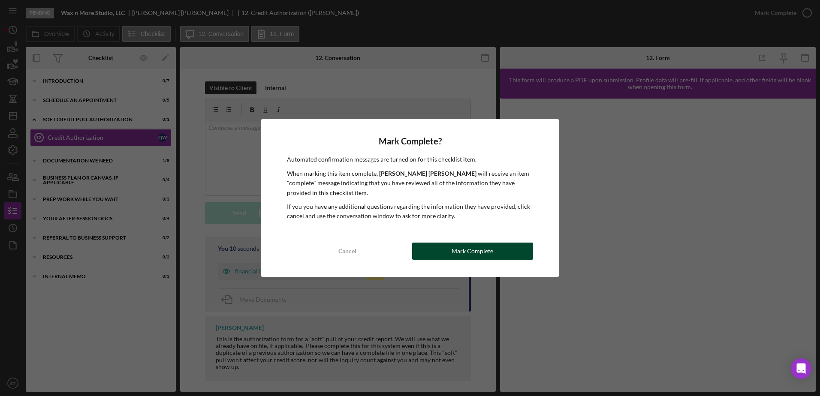
click at [470, 249] on div "Mark Complete" at bounding box center [472, 251] width 42 height 17
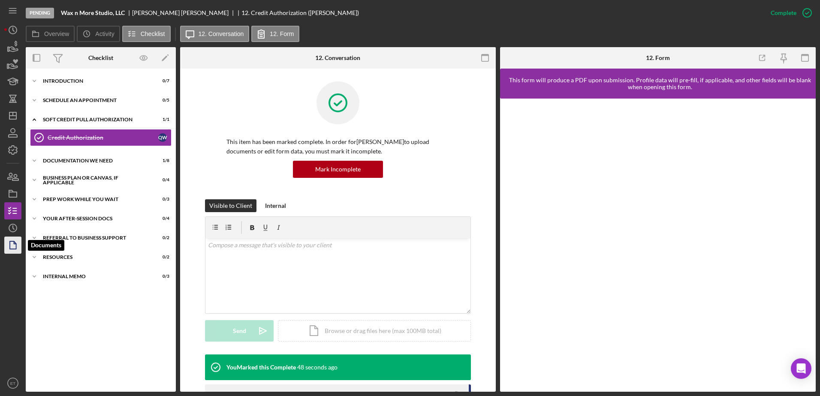
click at [16, 243] on polygon "button" at bounding box center [13, 245] width 6 height 8
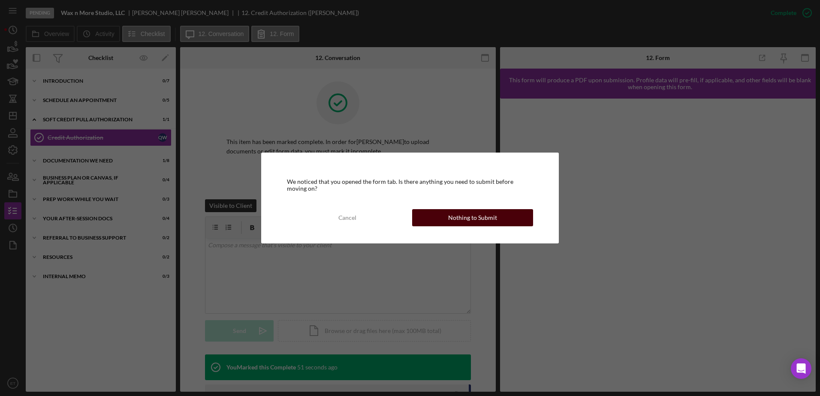
click at [435, 220] on button "Nothing to Submit" at bounding box center [472, 217] width 121 height 17
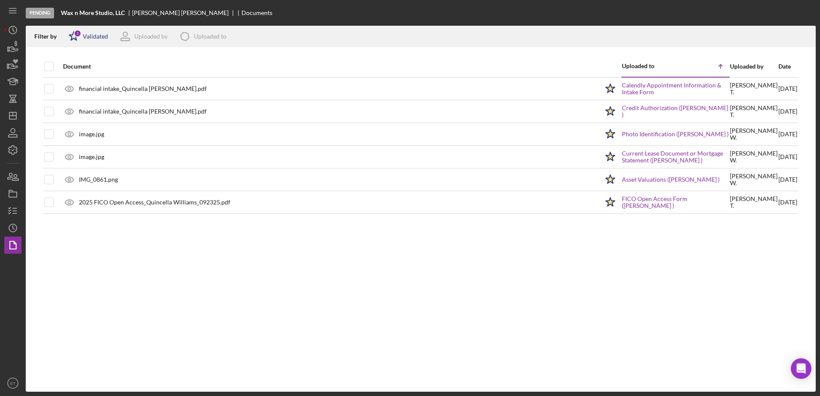
click at [71, 35] on polygon at bounding box center [73, 36] width 9 height 9
click at [75, 82] on input "checkbox" at bounding box center [73, 82] width 9 height 9
checkbox input "true"
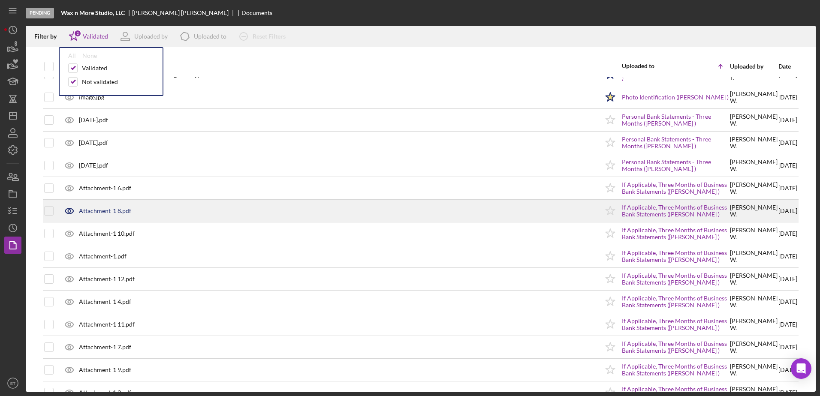
scroll to position [38, 0]
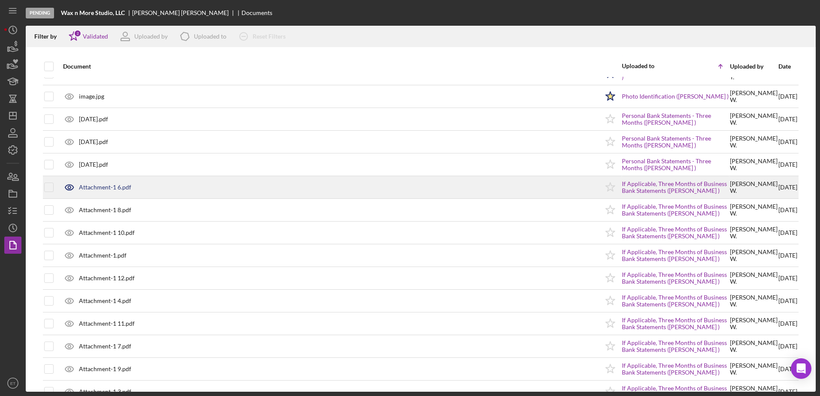
click at [67, 188] on icon at bounding box center [69, 187] width 21 height 21
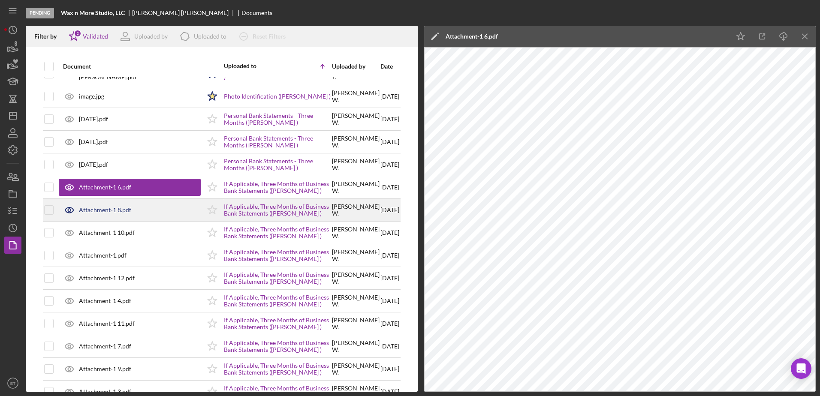
click at [90, 210] on div "Attachment-1 8.pdf" at bounding box center [105, 210] width 52 height 7
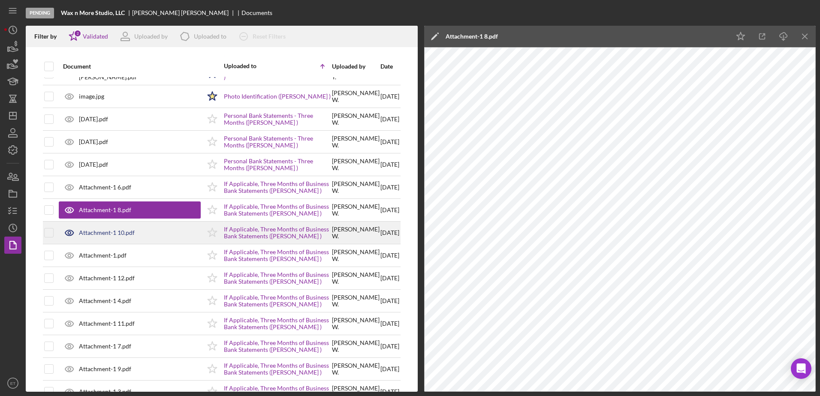
click at [90, 234] on div "Attachment-1 10.pdf" at bounding box center [107, 232] width 56 height 7
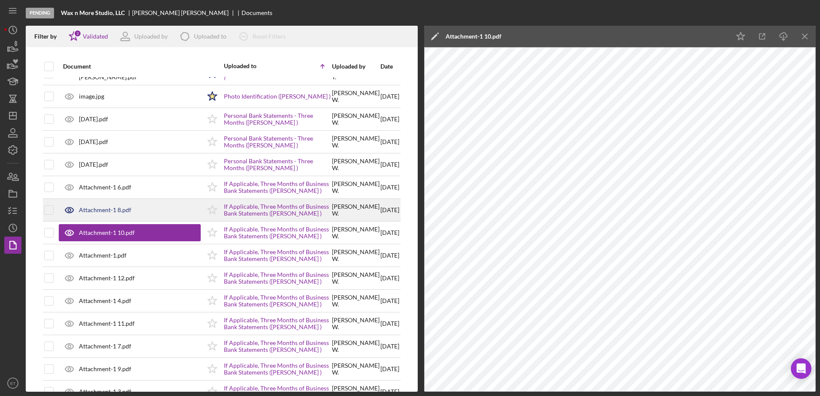
click at [102, 212] on div "Attachment-1 8.pdf" at bounding box center [105, 210] width 52 height 7
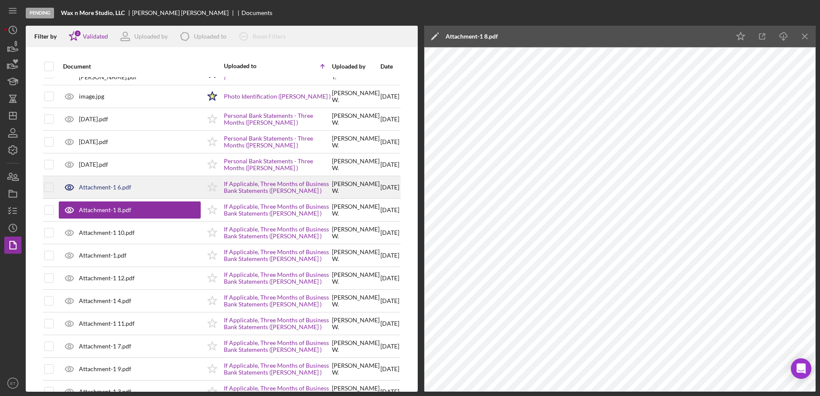
click at [99, 182] on div "Attachment-1 6.pdf" at bounding box center [130, 187] width 142 height 21
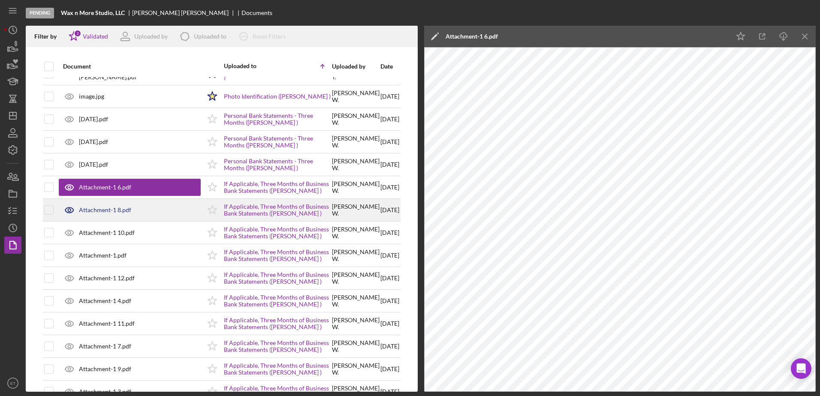
click at [90, 210] on div "Attachment-1 8.pdf" at bounding box center [105, 210] width 52 height 7
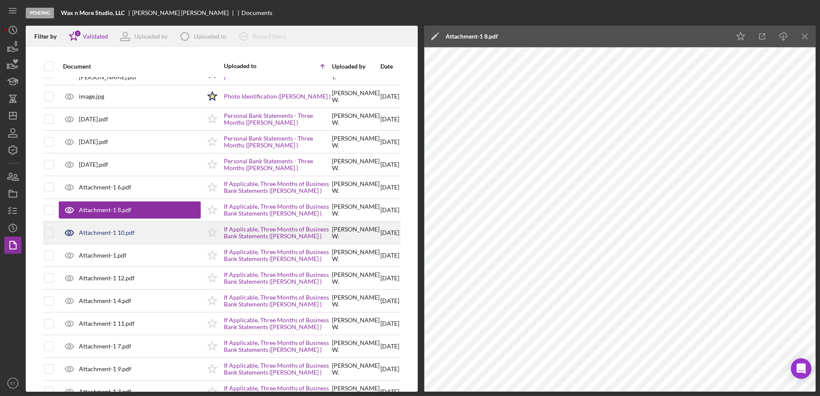
click at [90, 233] on div "Attachment-1 10.pdf" at bounding box center [107, 232] width 56 height 7
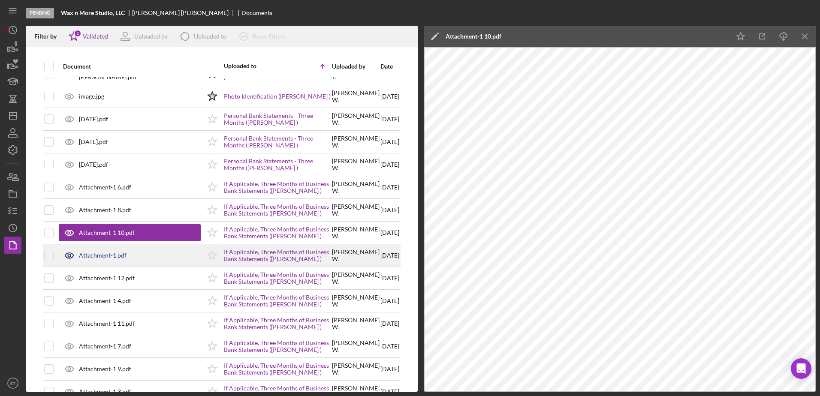
click at [96, 257] on div "Attachment-1.pdf" at bounding box center [103, 255] width 48 height 7
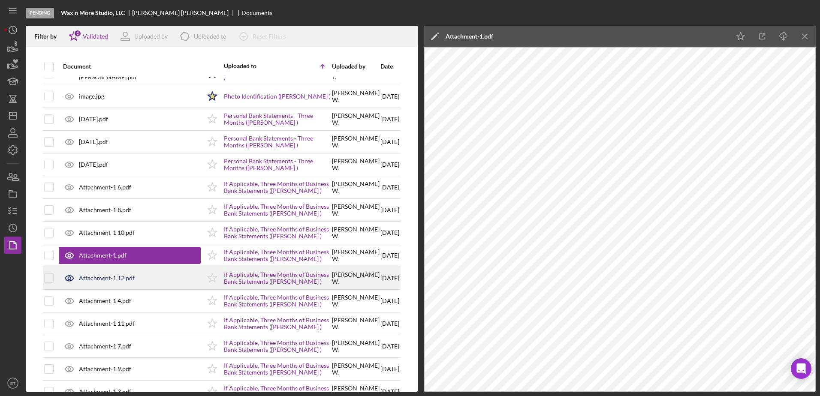
click at [69, 279] on icon at bounding box center [69, 277] width 21 height 21
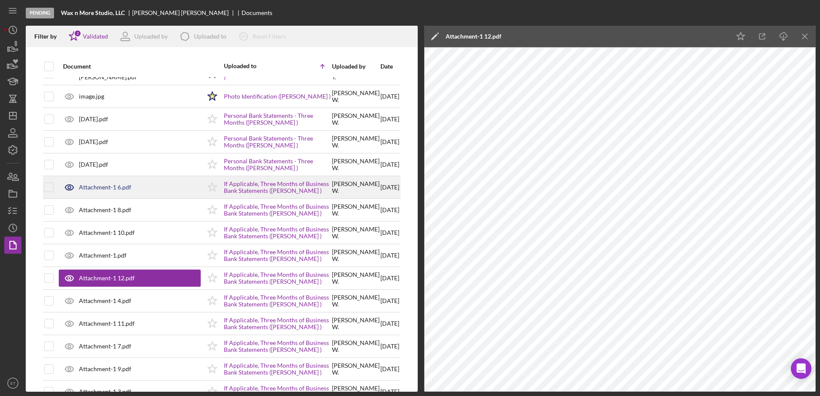
click at [96, 189] on div "Attachment-1 6.pdf" at bounding box center [105, 187] width 52 height 7
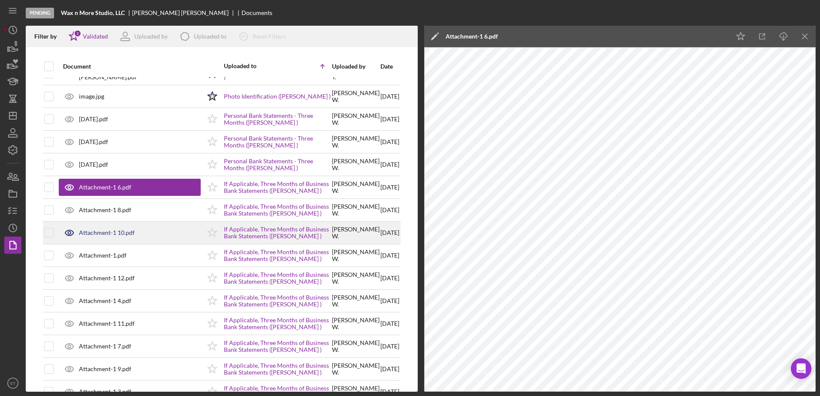
click at [96, 233] on div "Attachment-1 10.pdf" at bounding box center [107, 232] width 56 height 7
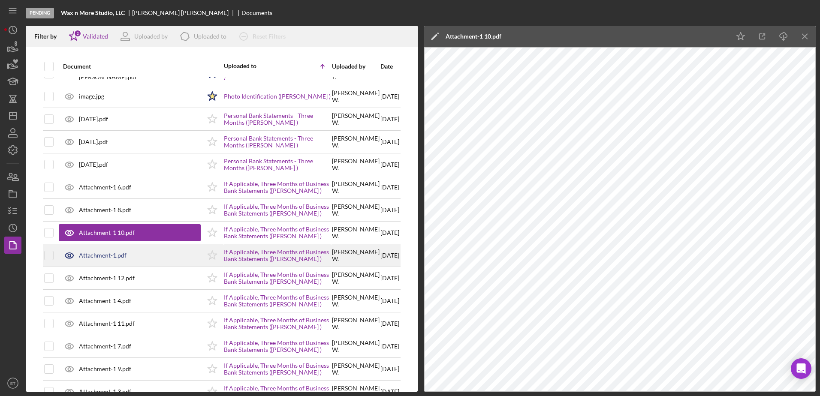
click at [71, 254] on icon at bounding box center [69, 255] width 21 height 21
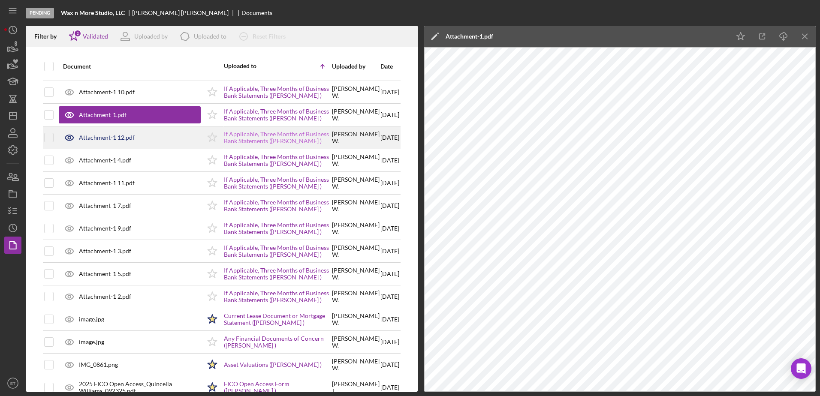
scroll to position [201, 0]
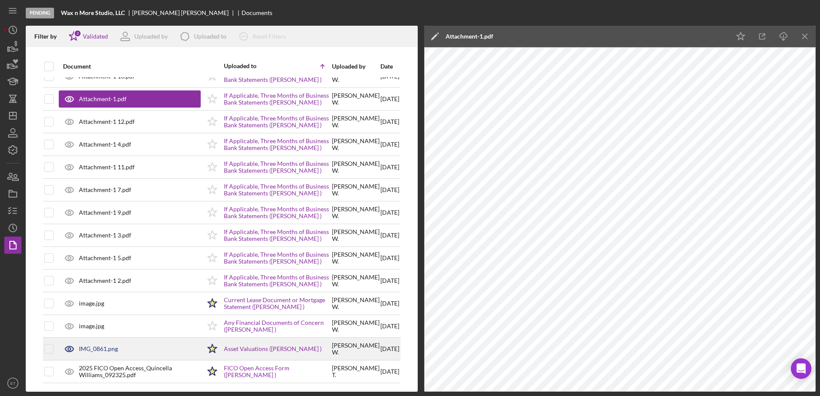
click at [70, 342] on icon at bounding box center [69, 348] width 21 height 21
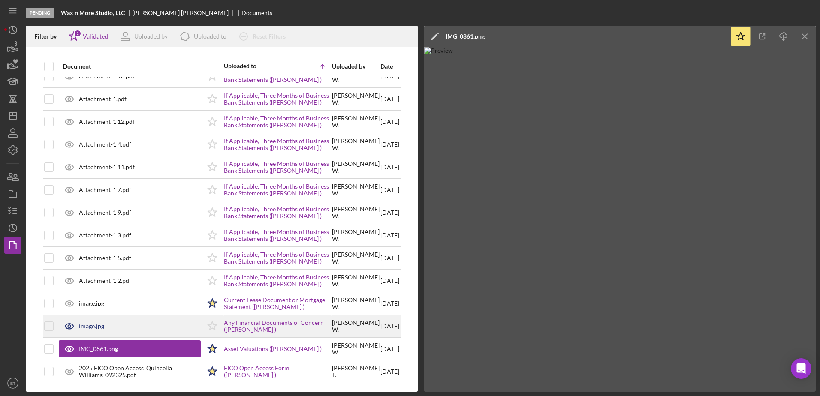
click at [70, 325] on icon at bounding box center [69, 326] width 3 height 3
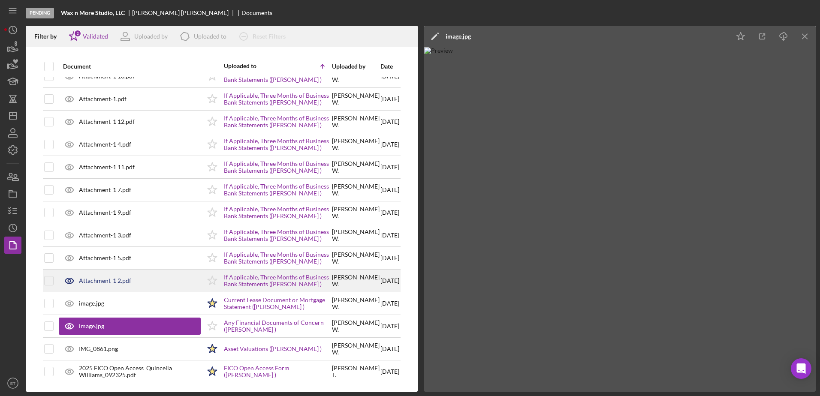
click at [69, 280] on icon at bounding box center [69, 281] width 3 height 3
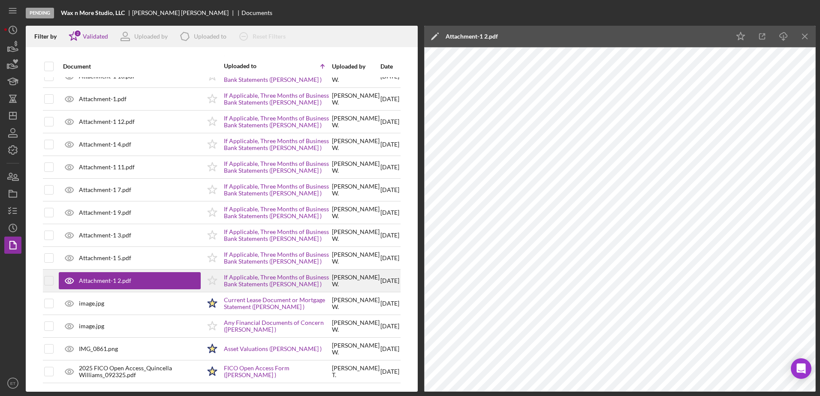
click at [201, 274] on icon "Icon/Star" at bounding box center [211, 280] width 21 height 21
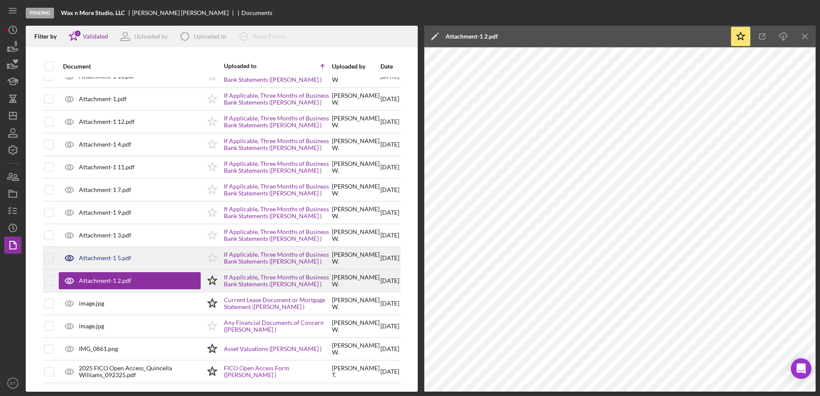
click at [72, 252] on icon at bounding box center [69, 257] width 21 height 21
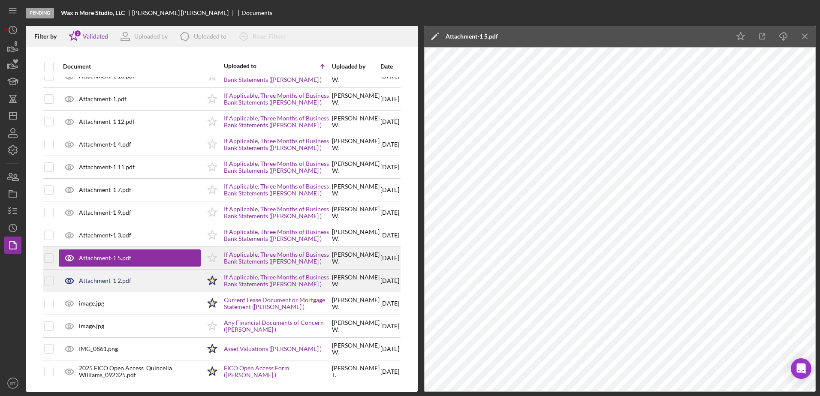
click at [207, 253] on polygon at bounding box center [211, 257] width 9 height 9
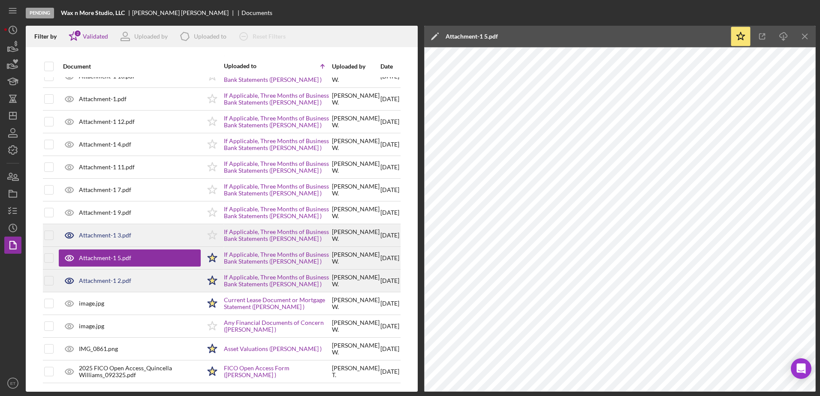
click at [65, 229] on icon at bounding box center [69, 235] width 21 height 21
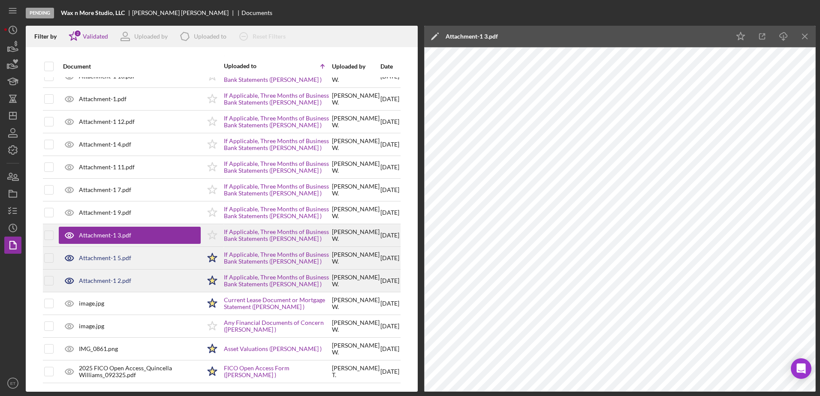
click at [201, 229] on icon "Icon/Star" at bounding box center [211, 235] width 21 height 21
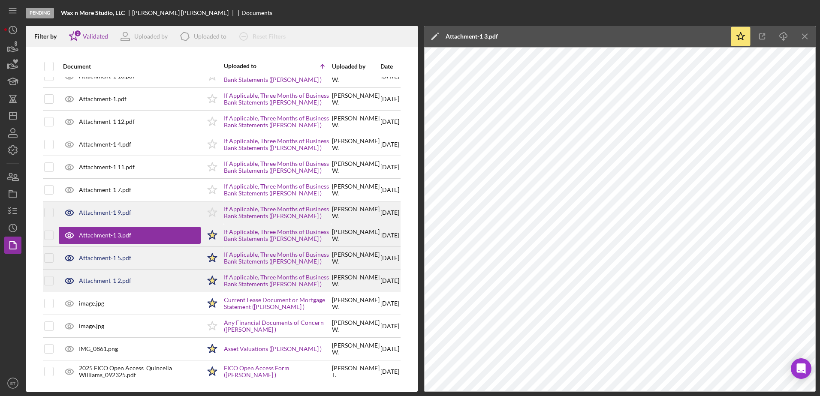
click at [70, 210] on icon at bounding box center [69, 213] width 8 height 6
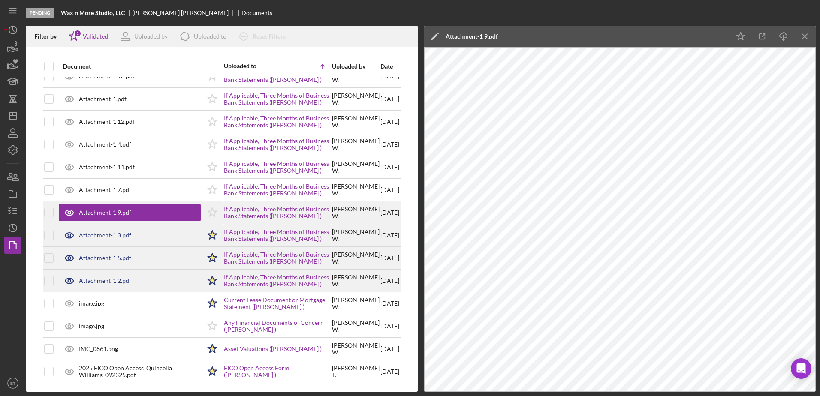
click at [201, 207] on icon "Icon/Star" at bounding box center [211, 212] width 21 height 21
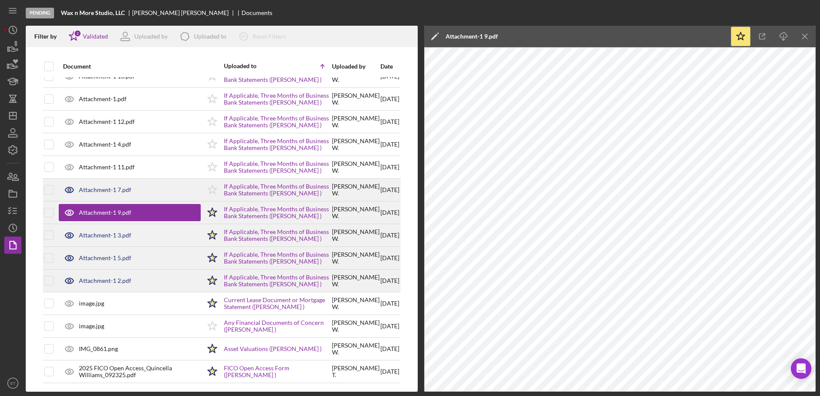
click at [67, 180] on icon at bounding box center [69, 189] width 21 height 21
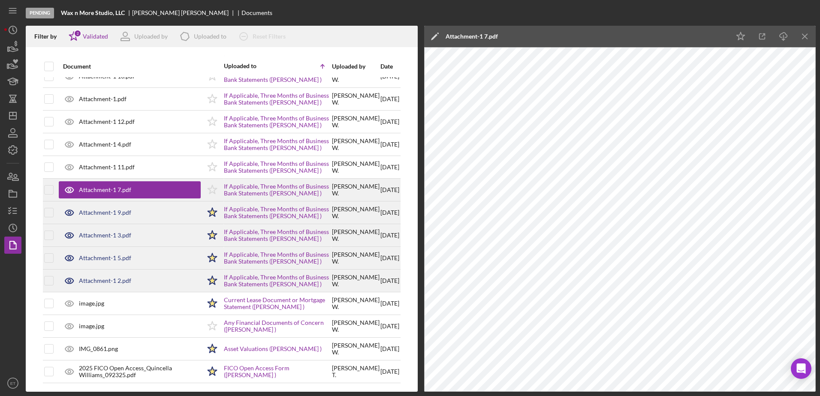
click at [202, 184] on icon "Icon/Star" at bounding box center [211, 189] width 21 height 21
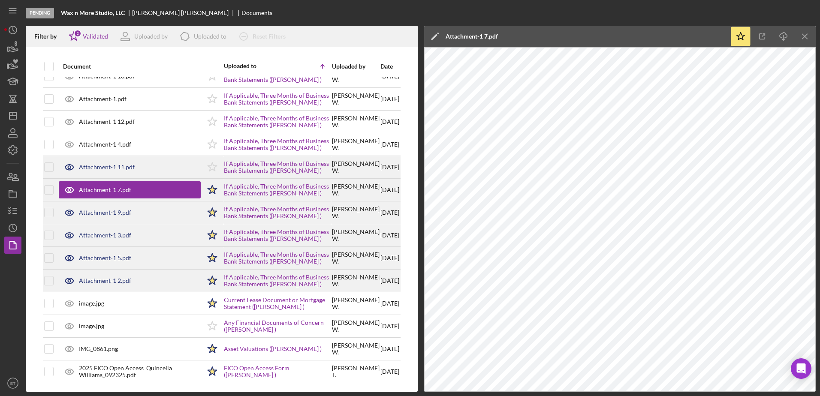
click at [66, 158] on icon at bounding box center [69, 166] width 21 height 21
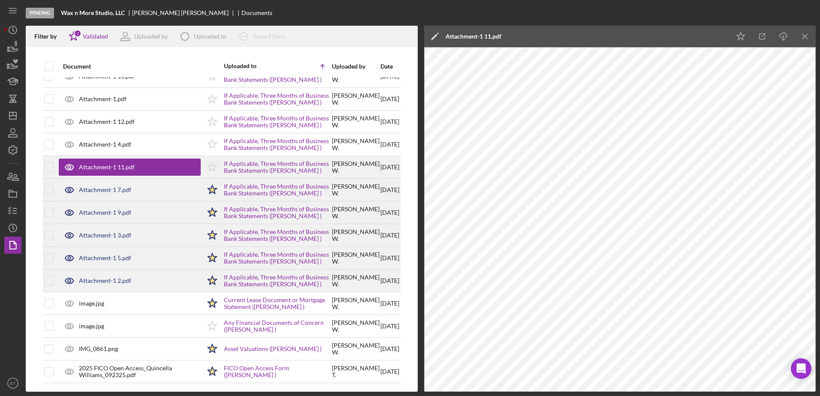
click at [201, 160] on icon "Icon/Star" at bounding box center [211, 166] width 21 height 21
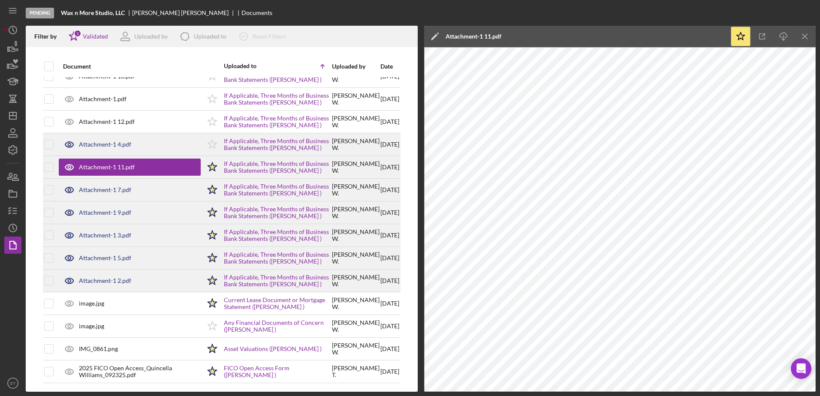
click at [67, 138] on icon at bounding box center [69, 144] width 21 height 21
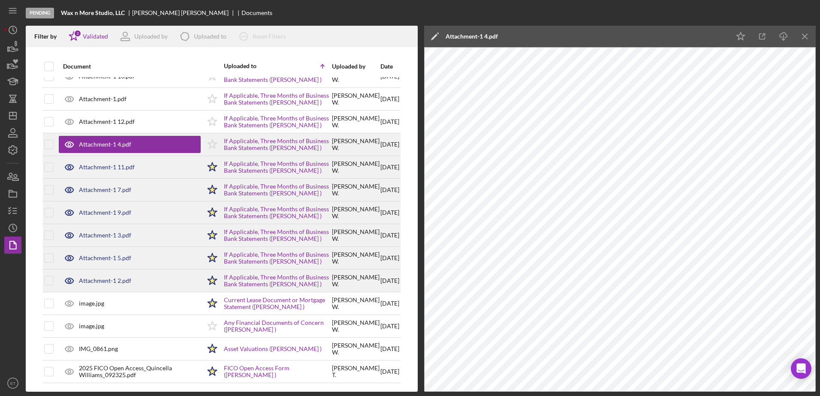
click at [201, 139] on icon "Icon/Star" at bounding box center [211, 144] width 21 height 21
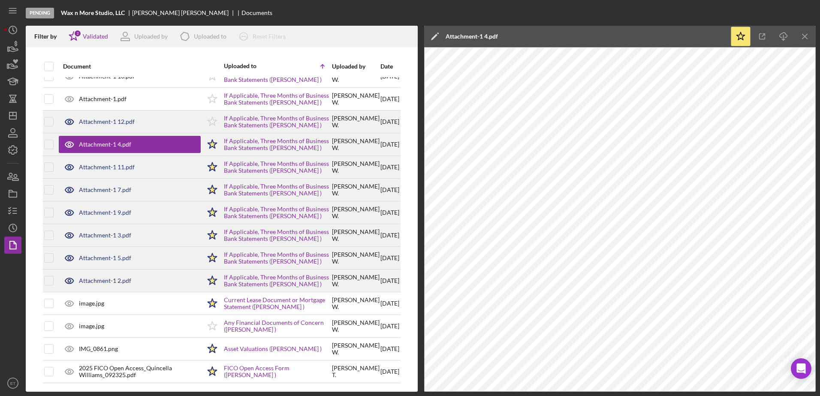
click at [69, 120] on icon at bounding box center [69, 121] width 3 height 3
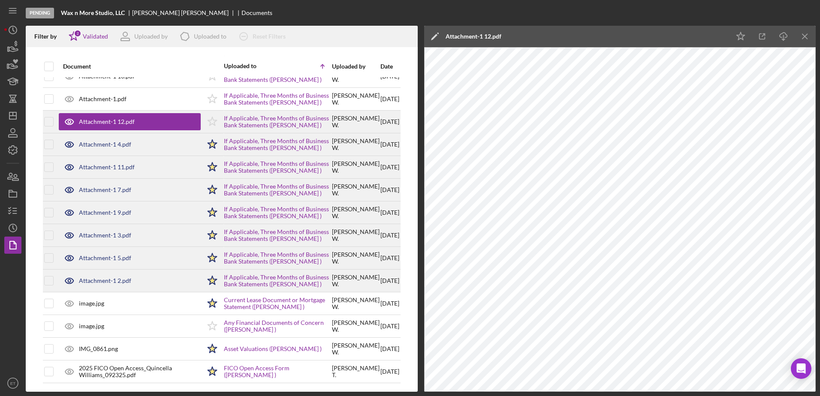
click at [201, 115] on icon "Icon/Star" at bounding box center [211, 121] width 21 height 21
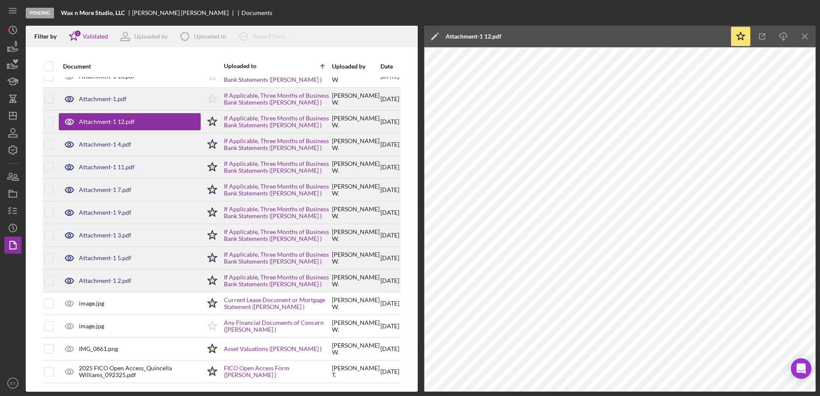
click at [68, 98] on icon at bounding box center [69, 99] width 3 height 3
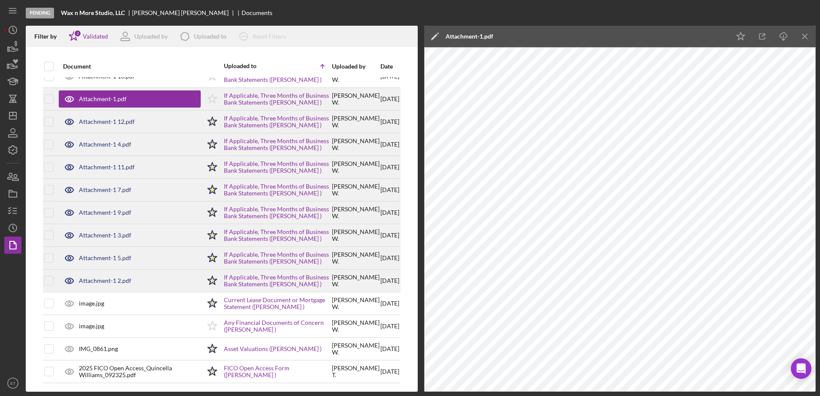
click at [202, 93] on icon "Icon/Star" at bounding box center [211, 98] width 21 height 21
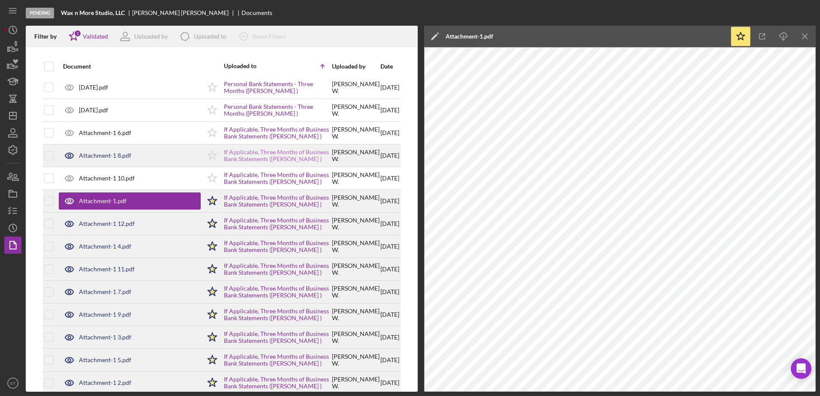
scroll to position [0, 0]
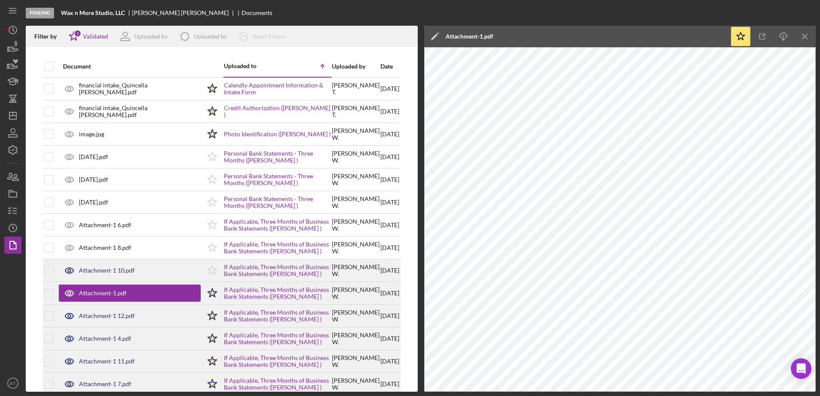
click at [68, 270] on icon at bounding box center [69, 270] width 21 height 21
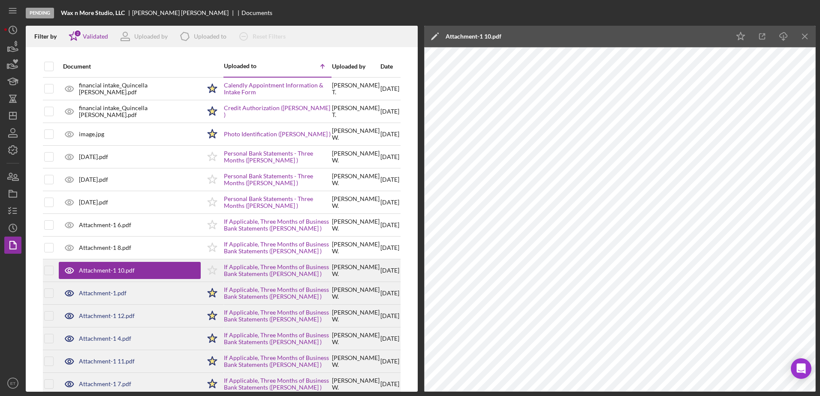
click at [201, 270] on icon "Icon/Star" at bounding box center [211, 270] width 21 height 21
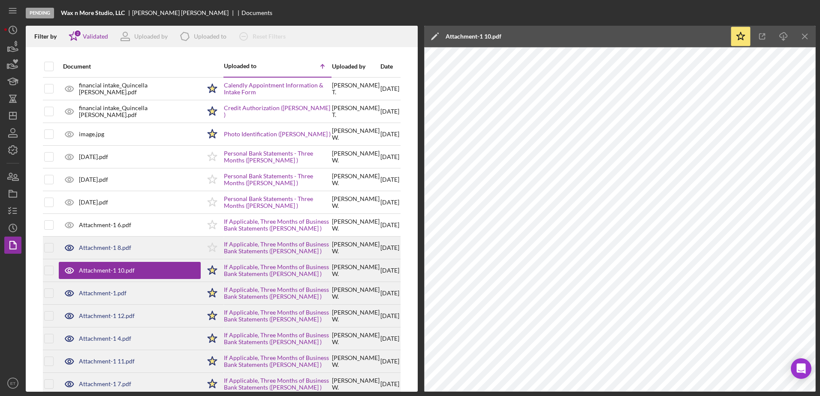
click at [67, 247] on icon at bounding box center [69, 247] width 21 height 21
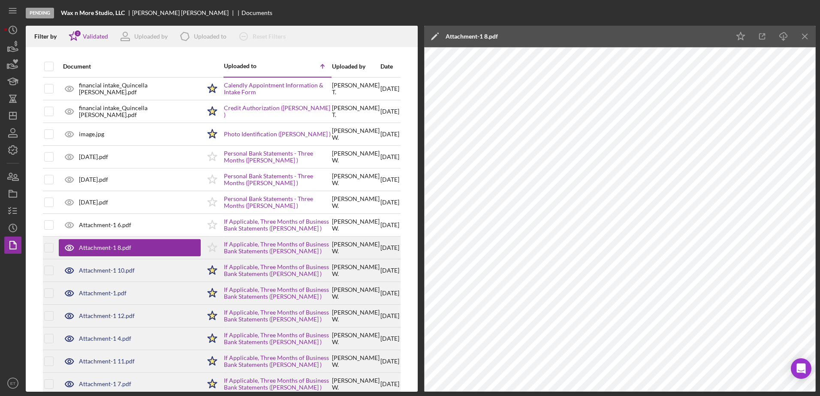
click at [201, 247] on icon "Icon/Star" at bounding box center [211, 247] width 21 height 21
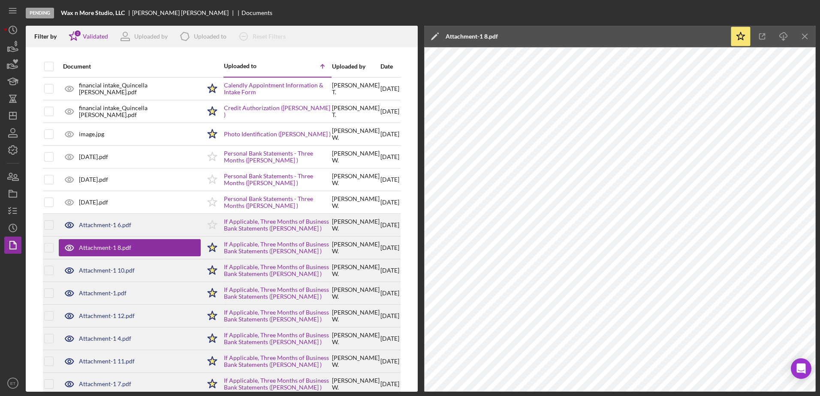
click at [68, 223] on icon at bounding box center [69, 224] width 21 height 21
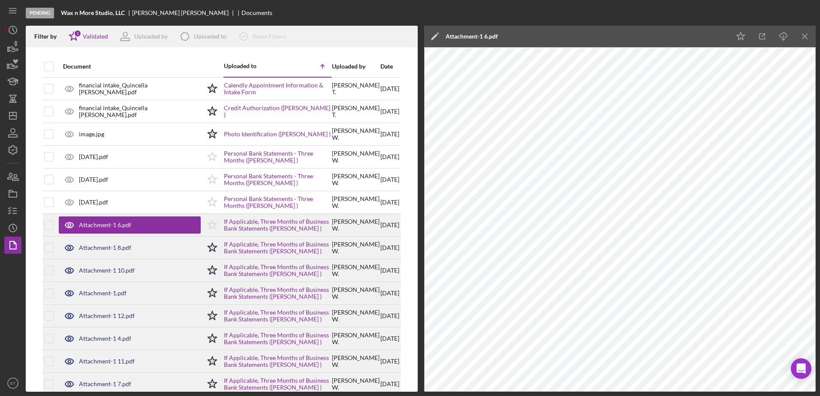
click at [201, 225] on icon "Icon/Star" at bounding box center [211, 224] width 21 height 21
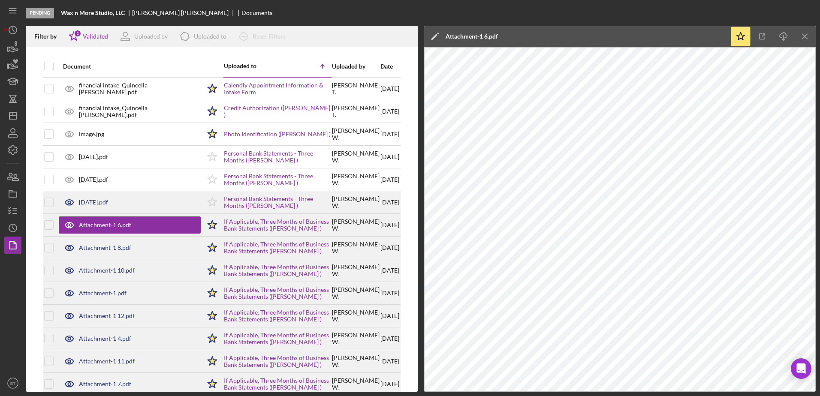
click at [69, 200] on icon at bounding box center [69, 203] width 8 height 6
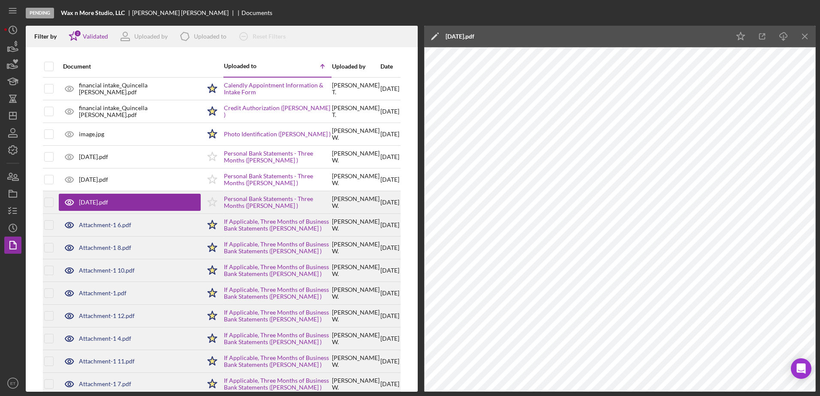
click at [201, 204] on icon "Icon/Star" at bounding box center [211, 202] width 21 height 21
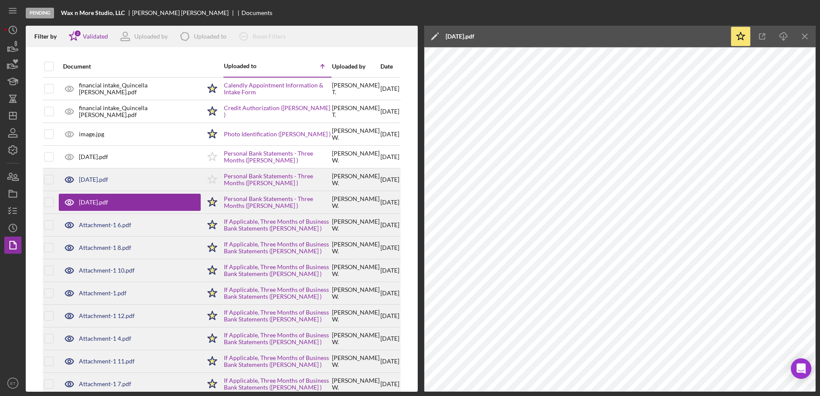
click at [67, 181] on icon at bounding box center [69, 179] width 21 height 21
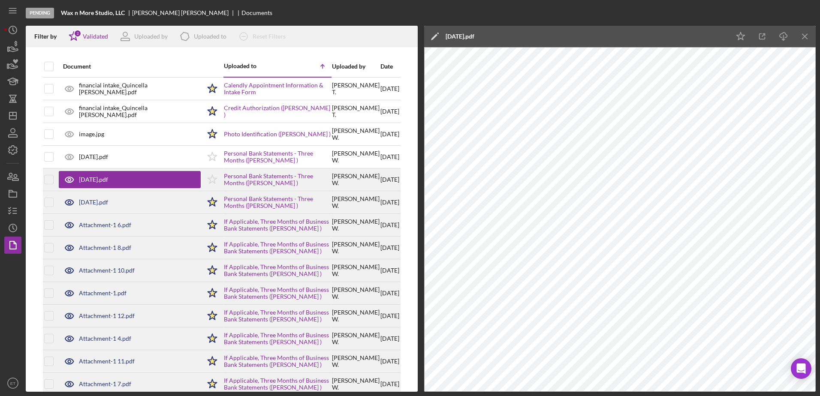
click at [201, 179] on icon "Icon/Star" at bounding box center [211, 179] width 21 height 21
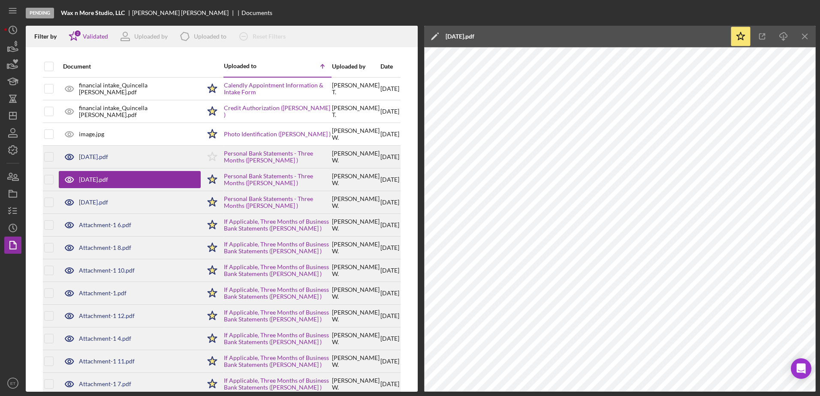
click at [69, 157] on icon at bounding box center [69, 156] width 21 height 21
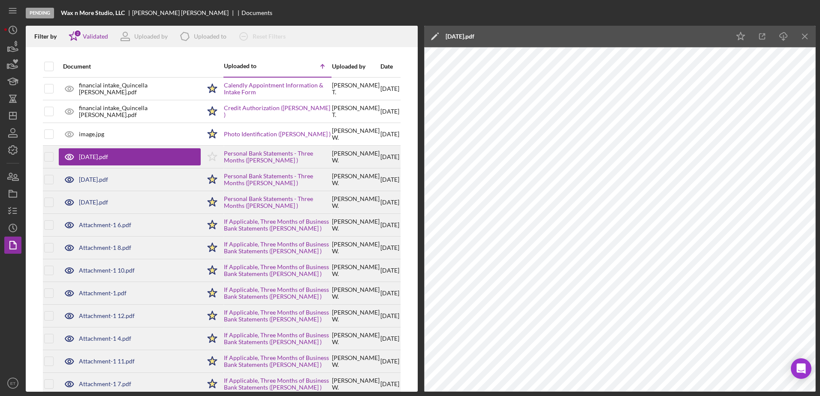
click at [207, 159] on polygon at bounding box center [211, 156] width 9 height 9
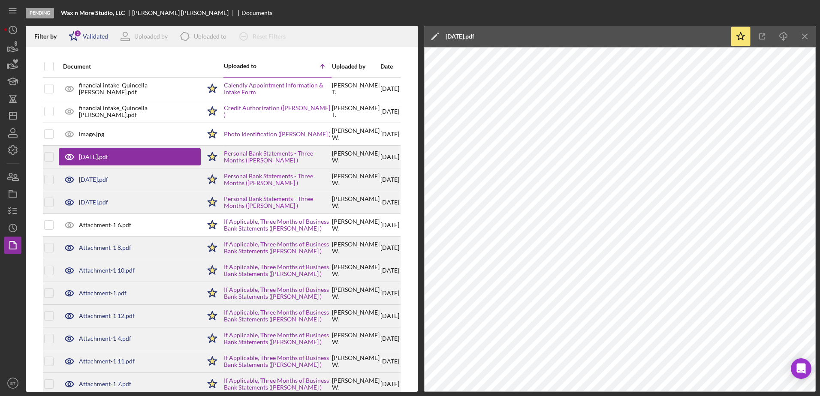
click at [74, 36] on icon "Icon/Star" at bounding box center [73, 36] width 21 height 21
click at [73, 81] on input "checkbox" at bounding box center [73, 82] width 9 height 9
checkbox input "false"
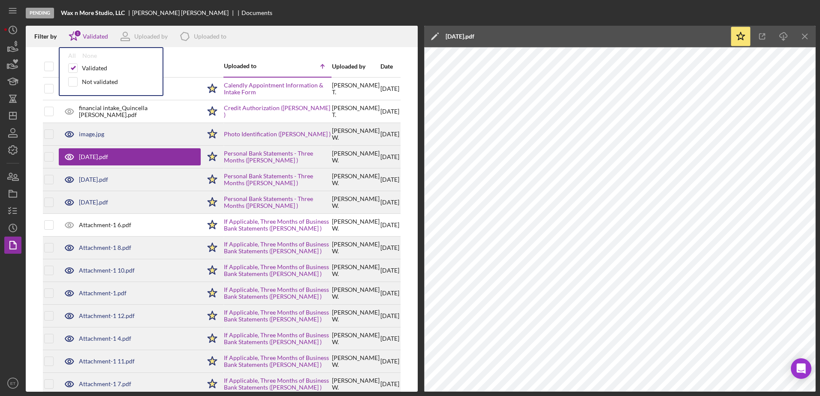
scroll to position [0, 2]
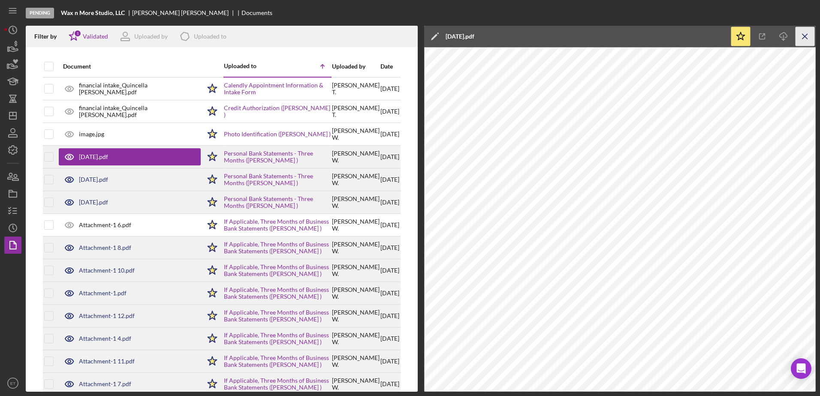
click at [805, 36] on line "button" at bounding box center [804, 36] width 5 height 5
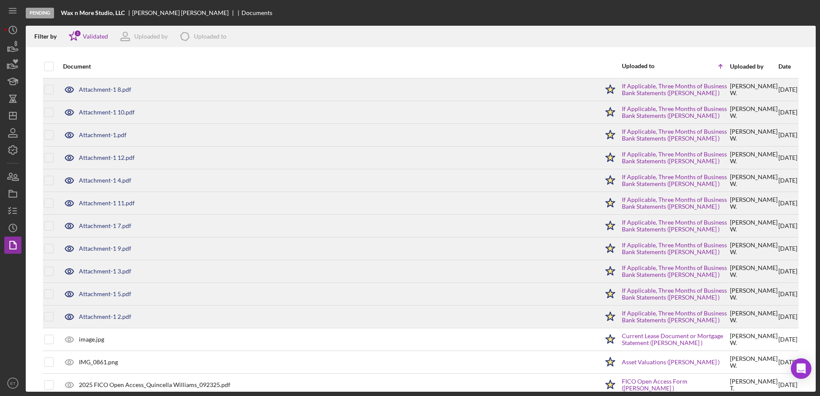
scroll to position [171, 0]
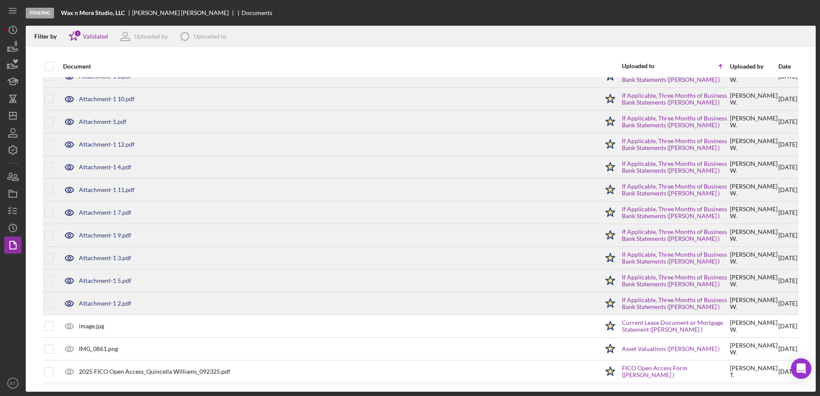
click at [46, 71] on div at bounding box center [48, 66] width 9 height 21
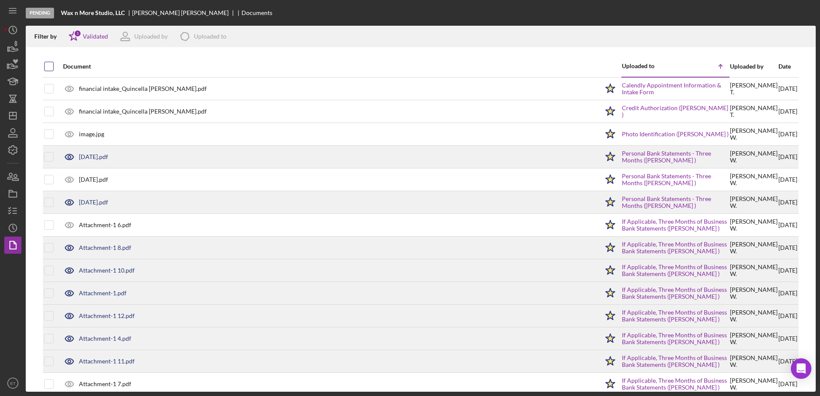
click at [47, 67] on input "checkbox" at bounding box center [49, 66] width 9 height 9
checkbox input "true"
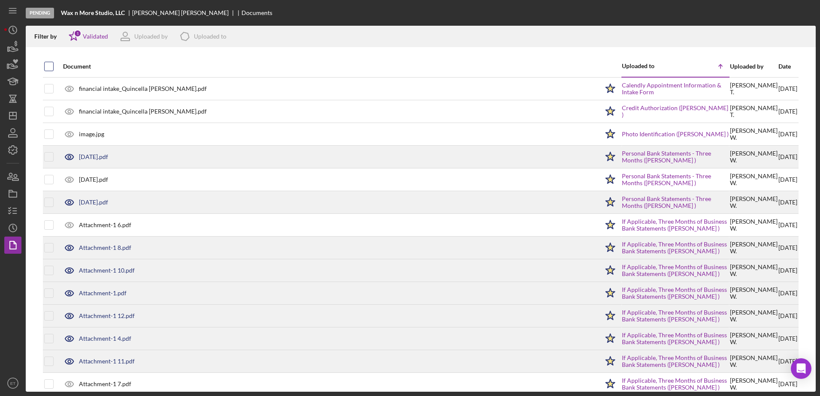
checkbox input "true"
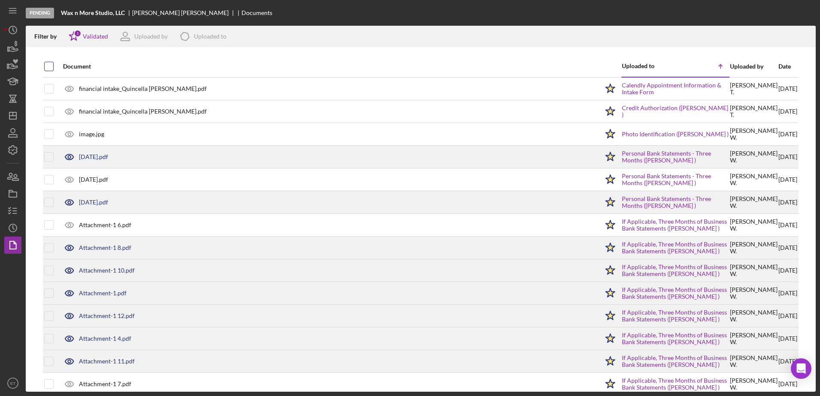
checkbox input "true"
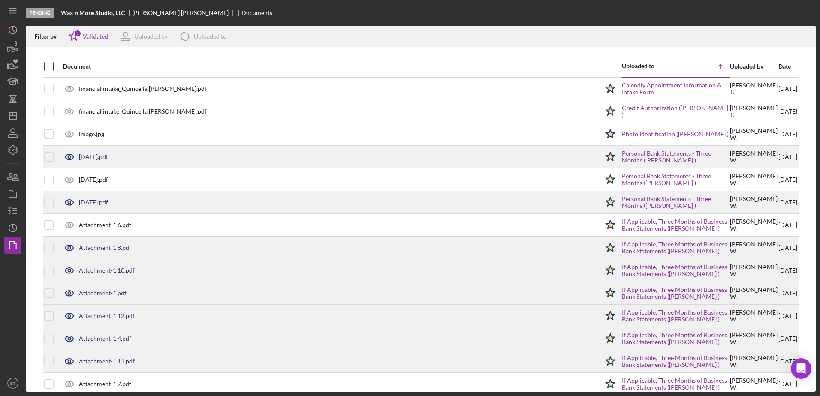
checkbox input "true"
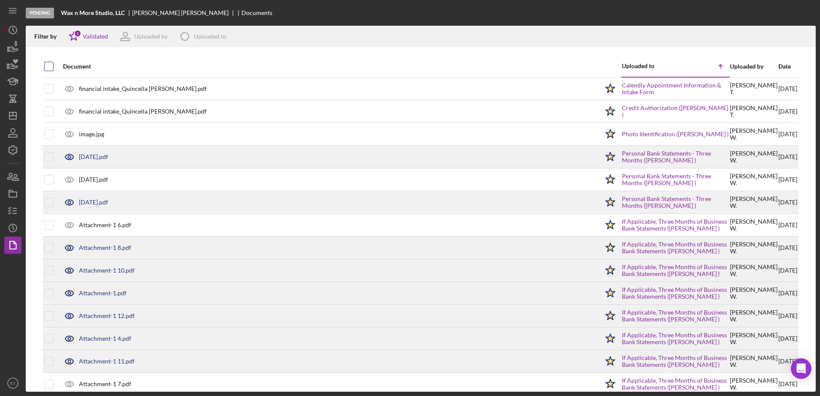
checkbox input "true"
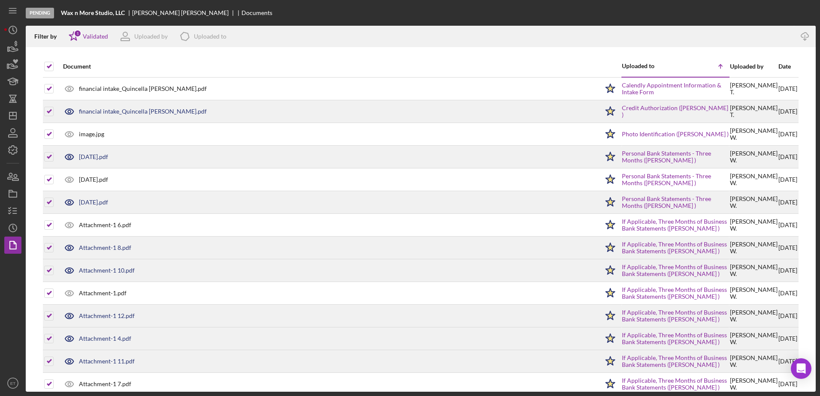
click at [67, 109] on icon at bounding box center [69, 112] width 8 height 6
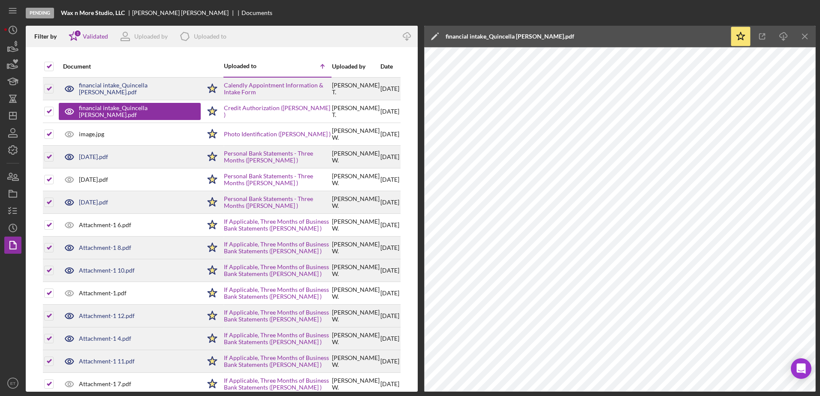
click at [71, 87] on icon at bounding box center [69, 88] width 21 height 21
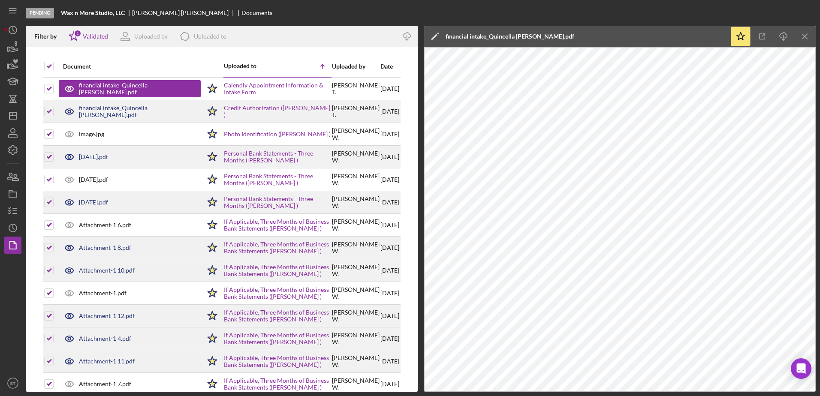
click at [70, 111] on icon at bounding box center [69, 111] width 3 height 3
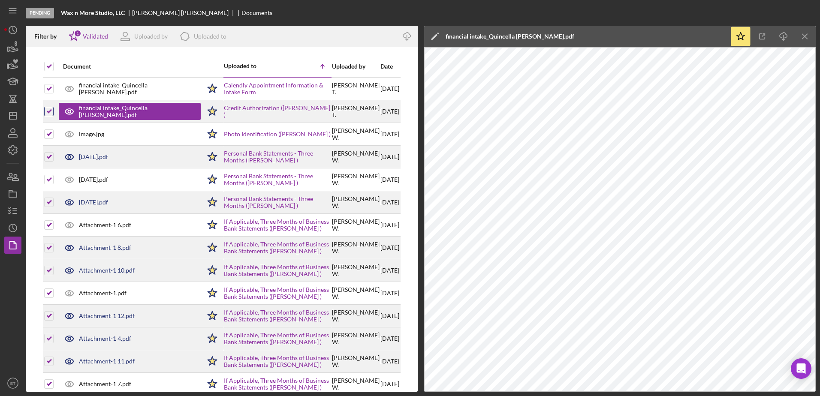
click at [49, 111] on input "checkbox" at bounding box center [49, 111] width 9 height 9
checkbox input "false"
click at [49, 111] on input "checkbox" at bounding box center [49, 111] width 9 height 9
checkbox input "true"
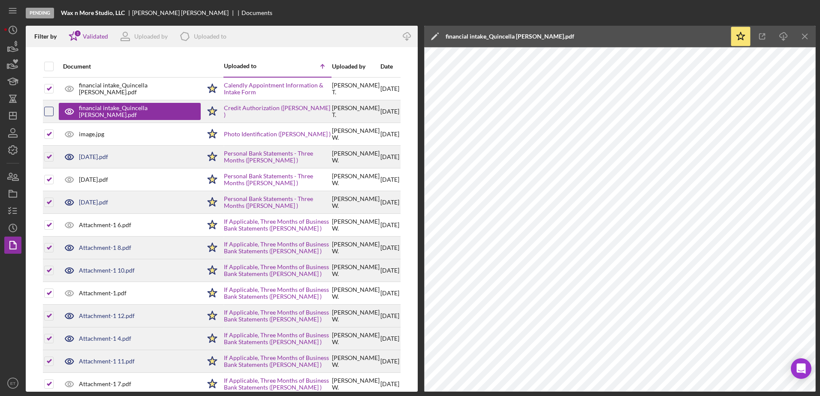
checkbox input "true"
click at [49, 111] on input "checkbox" at bounding box center [49, 111] width 9 height 9
checkbox input "false"
click at [49, 111] on input "checkbox" at bounding box center [49, 111] width 9 height 9
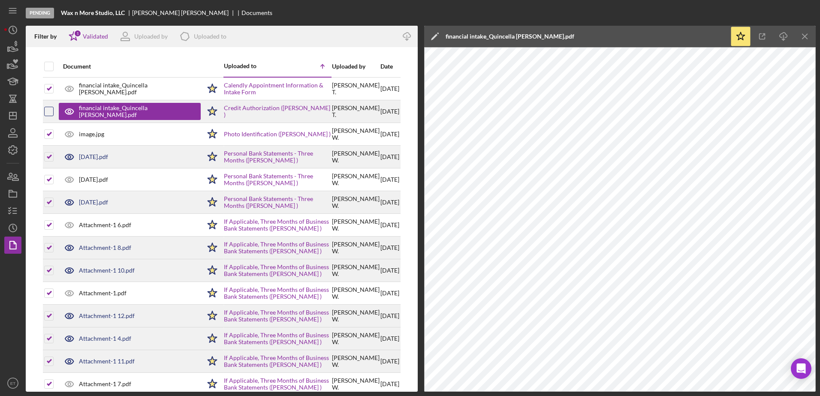
checkbox input "true"
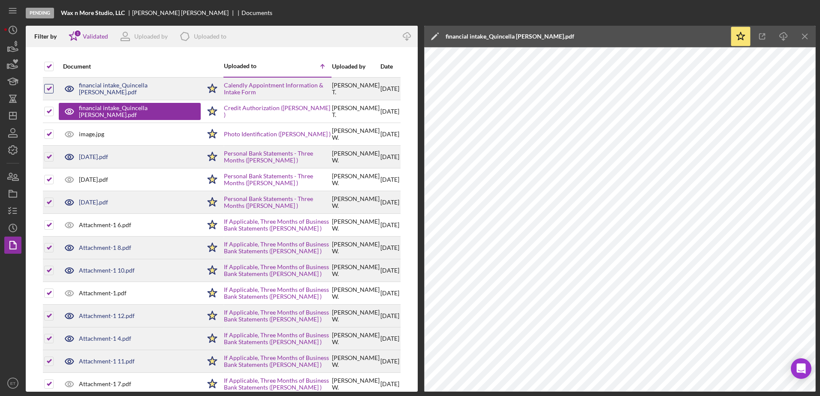
click at [48, 89] on input "checkbox" at bounding box center [49, 88] width 9 height 9
checkbox input "false"
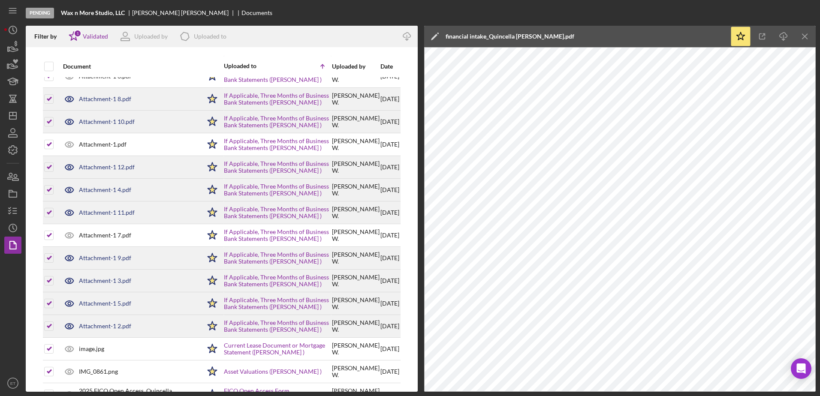
scroll to position [178, 0]
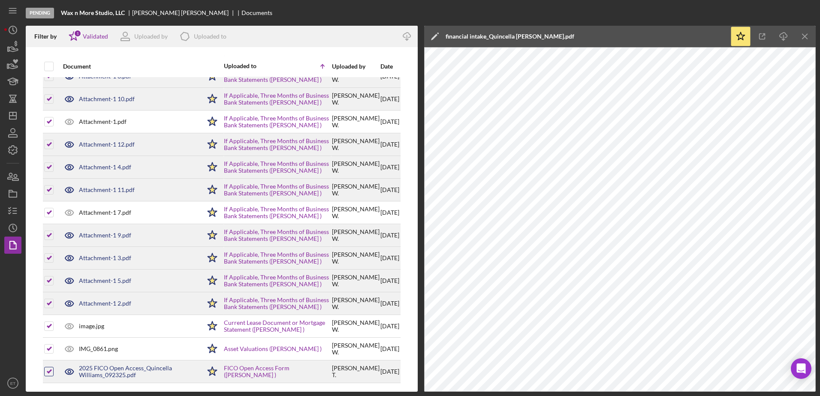
click at [53, 367] on input "checkbox" at bounding box center [49, 371] width 9 height 9
checkbox input "false"
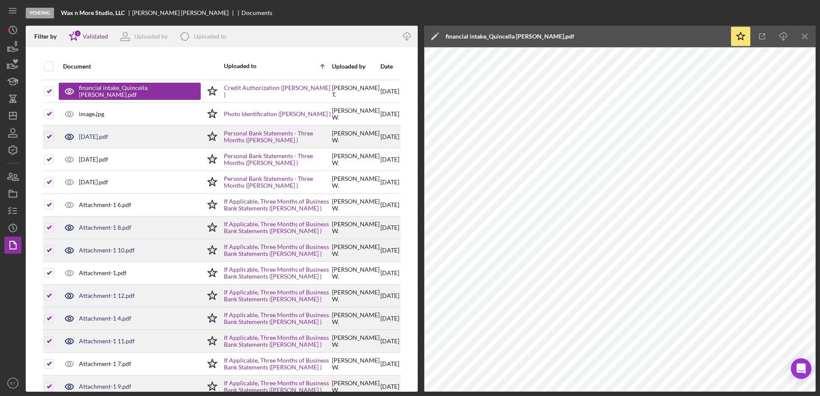
scroll to position [0, 0]
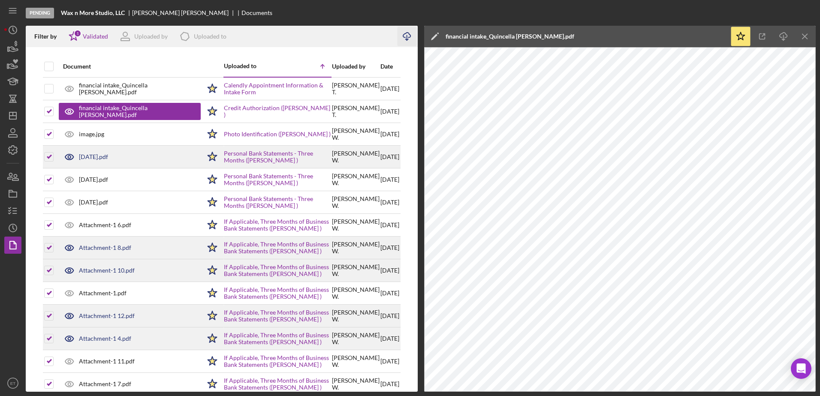
click at [405, 36] on icon "Icon/Download" at bounding box center [406, 36] width 19 height 19
click at [609, 21] on div "Pending Wax n More Studio, LLC [PERSON_NAME] Documents" at bounding box center [421, 13] width 790 height 26
click at [405, 37] on icon "Icon/Download" at bounding box center [406, 36] width 19 height 19
click at [802, 371] on icon "Open Intercom Messenger" at bounding box center [800, 368] width 11 height 11
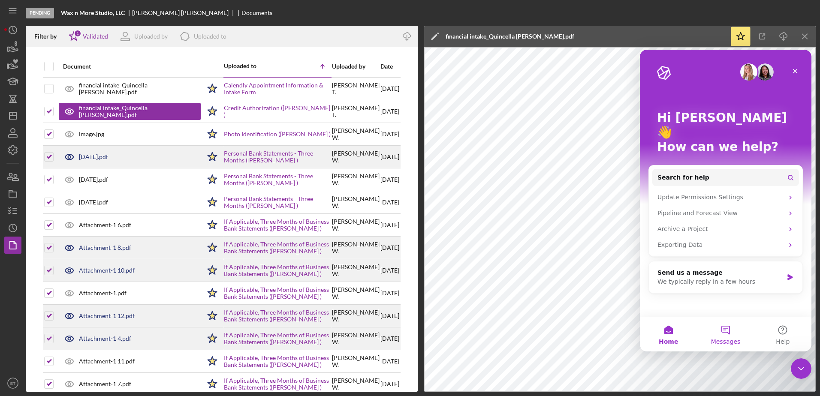
click at [726, 331] on button "Messages" at bounding box center [725, 334] width 57 height 34
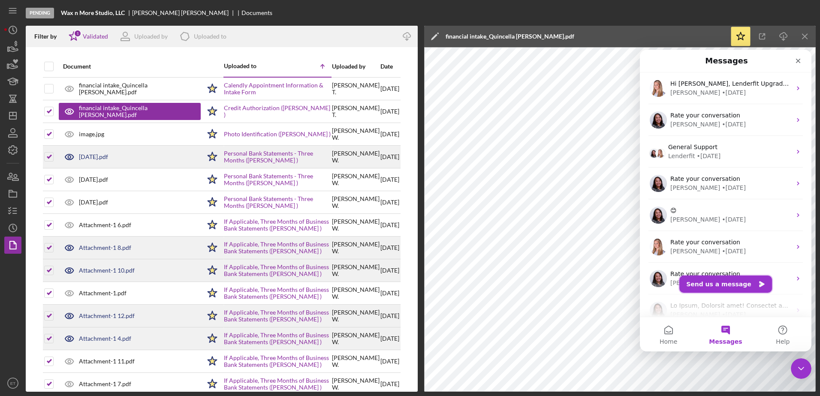
click at [723, 284] on button "Send us a message" at bounding box center [725, 284] width 93 height 17
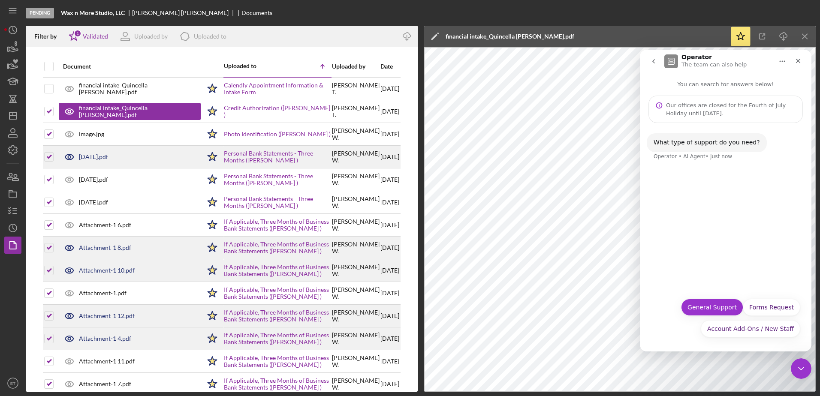
click at [721, 307] on button "General Support" at bounding box center [712, 307] width 62 height 17
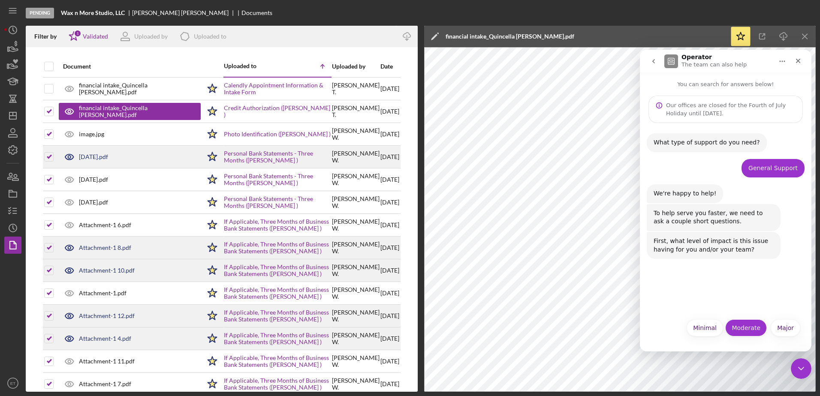
click at [739, 329] on button "Moderate" at bounding box center [746, 327] width 42 height 17
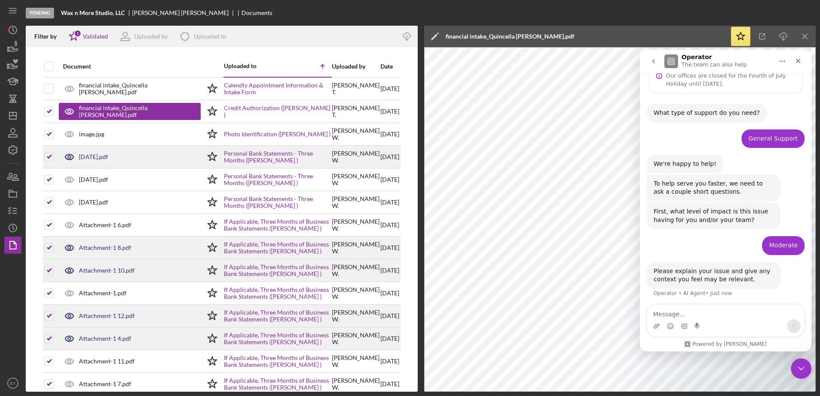
scroll to position [32, 0]
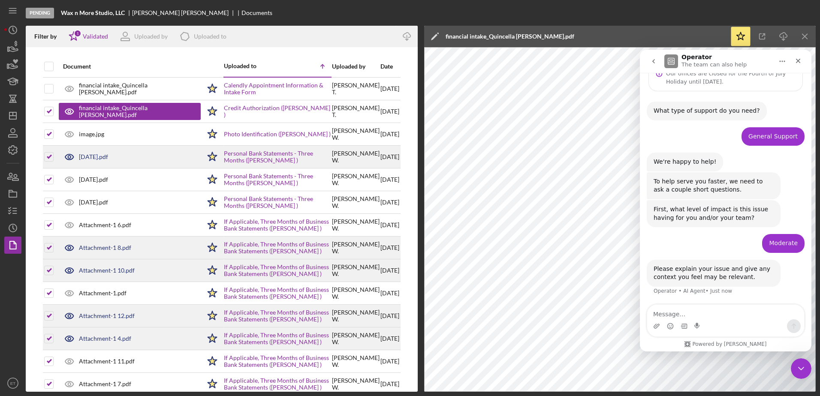
click at [676, 315] on textarea "Message…" at bounding box center [725, 312] width 157 height 15
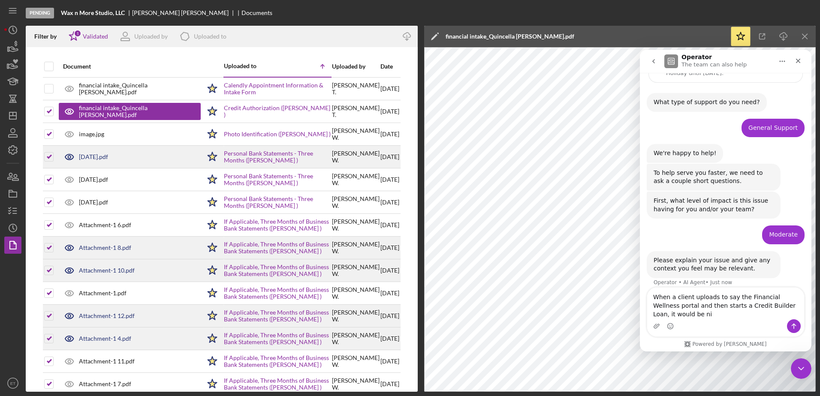
scroll to position [49, 0]
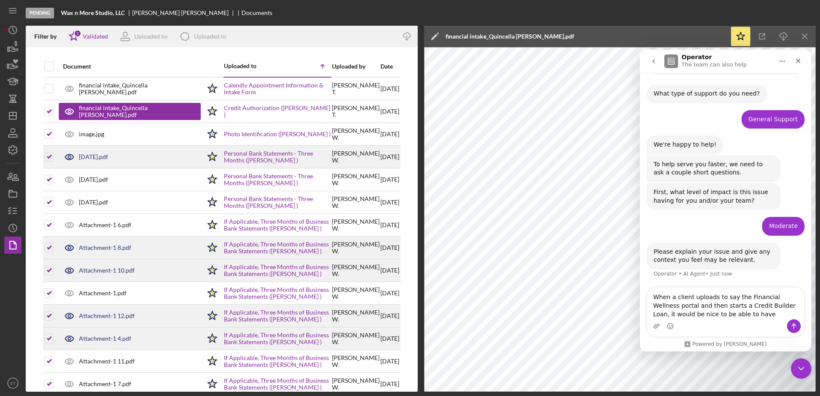
click at [766, 307] on textarea "When a client uploads to say the Financial Wellness portal and then starts a Cr…" at bounding box center [725, 304] width 157 height 32
click at [730, 317] on textarea "When a client uploads to say the Financial Wellness portal and then starts a Cr…" at bounding box center [725, 304] width 157 height 32
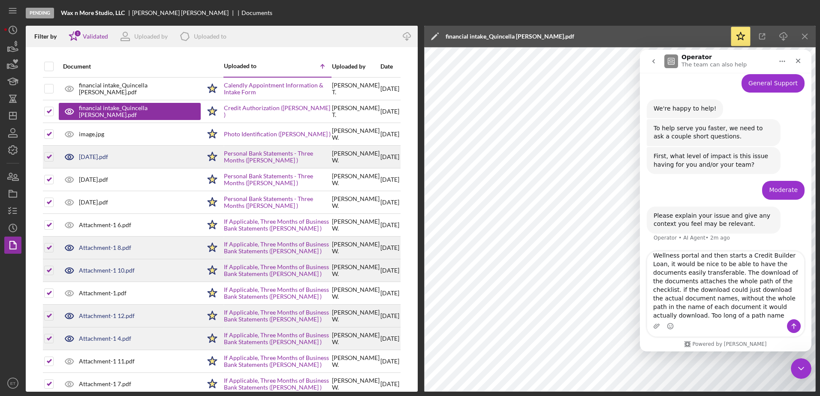
scroll to position [23, 0]
type textarea "When a client uploads to say the Financial Wellness portal and then starts a Cr…"
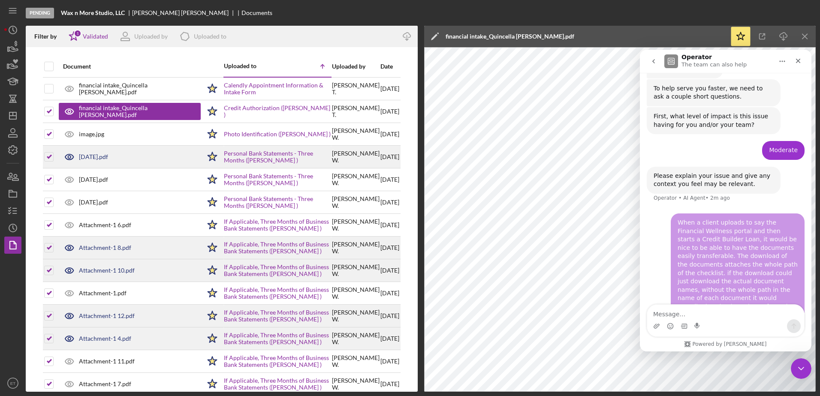
scroll to position [150, 0]
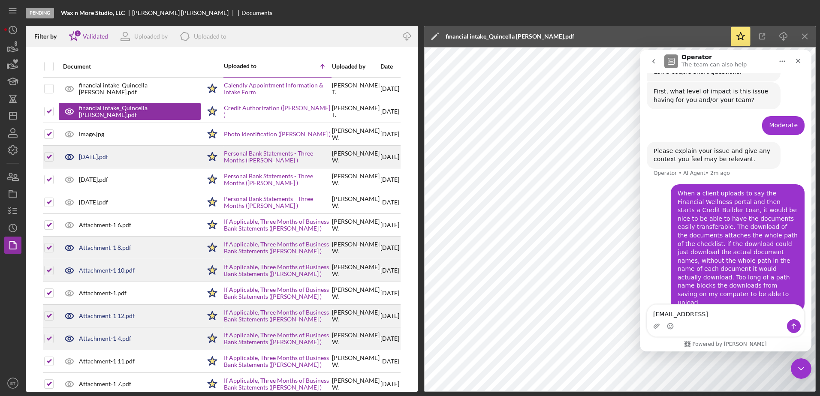
type textarea "[EMAIL_ADDRESS][DOMAIN_NAME]"
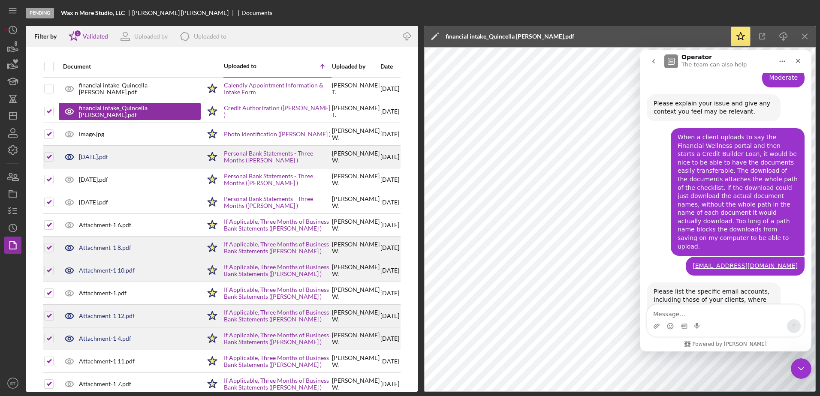
scroll to position [211, 0]
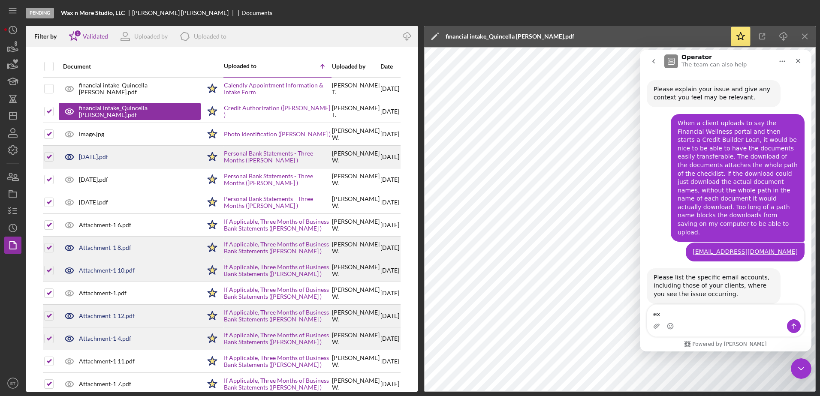
type textarea "e"
click at [730, 316] on textarea "Message…" at bounding box center [725, 312] width 157 height 15
click at [15, 207] on icon "button" at bounding box center [12, 210] width 21 height 21
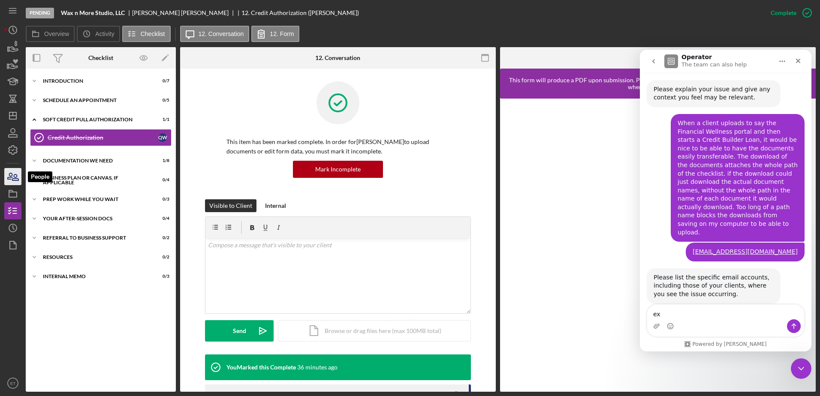
click at [15, 175] on icon "button" at bounding box center [15, 177] width 6 height 6
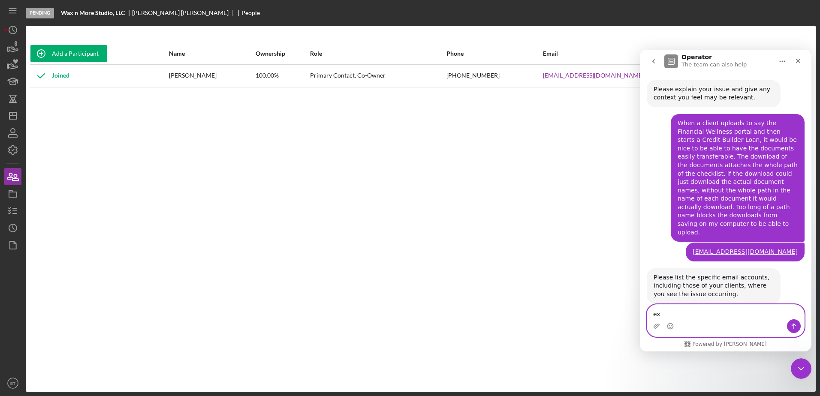
click at [685, 310] on textarea "ex" at bounding box center [725, 312] width 157 height 15
paste textarea "[EMAIL_ADDRESS][DOMAIN_NAME]"
type textarea "ex [EMAIL_ADDRESS][DOMAIN_NAME]"
click at [794, 325] on icon "Send a message…" at bounding box center [793, 327] width 5 height 6
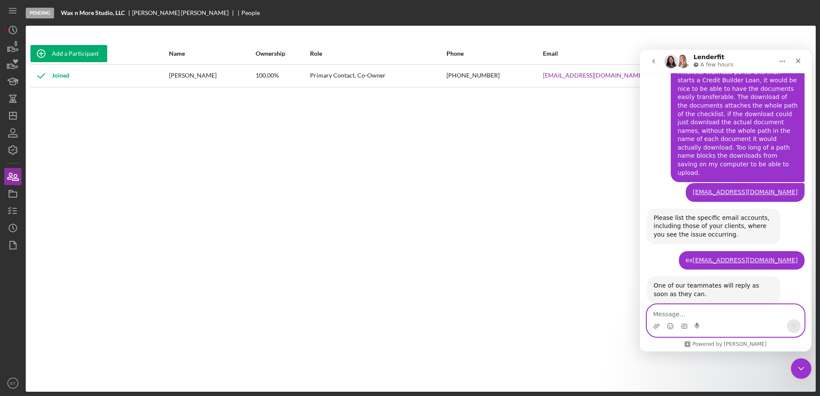
scroll to position [295, 0]
